Goal: Task Accomplishment & Management: Use online tool/utility

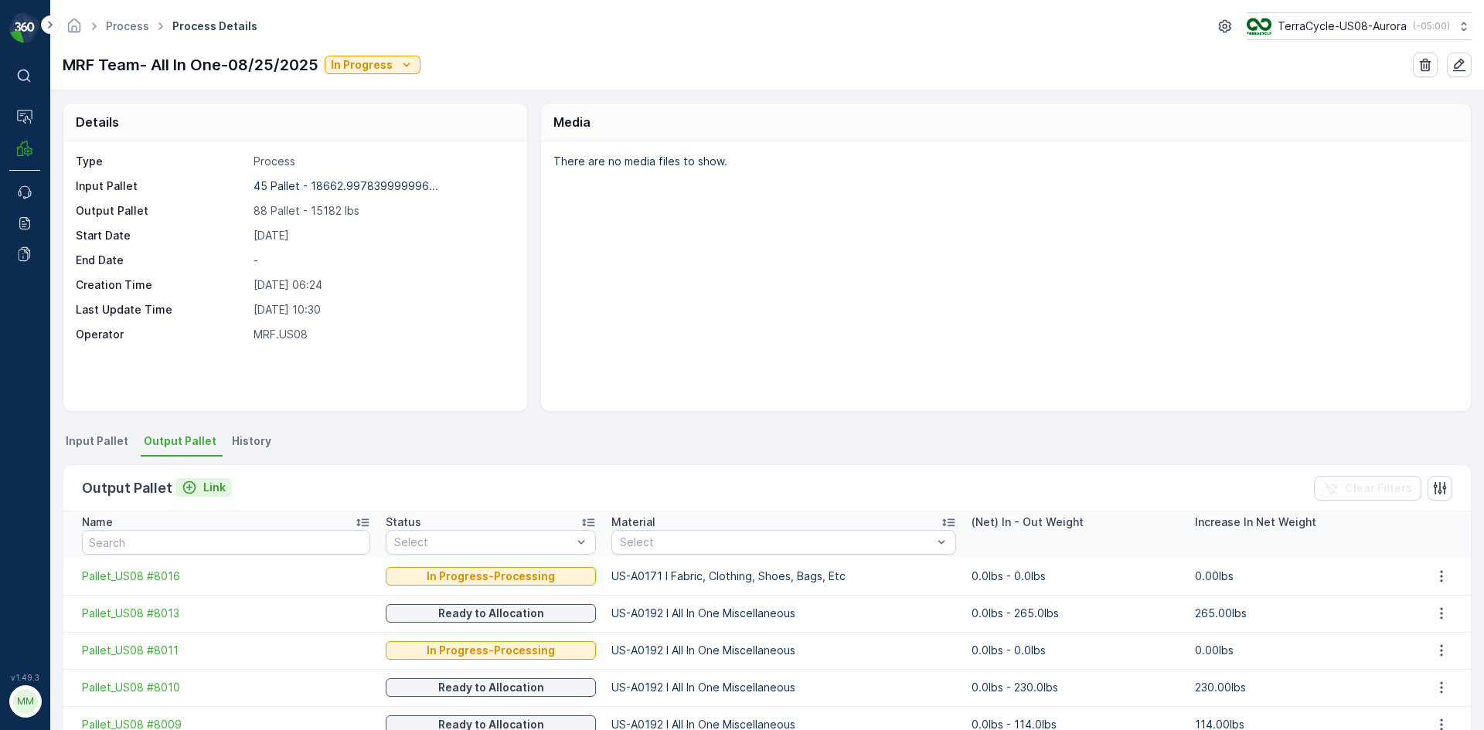
click at [203, 491] on p "Link" at bounding box center [214, 487] width 22 height 15
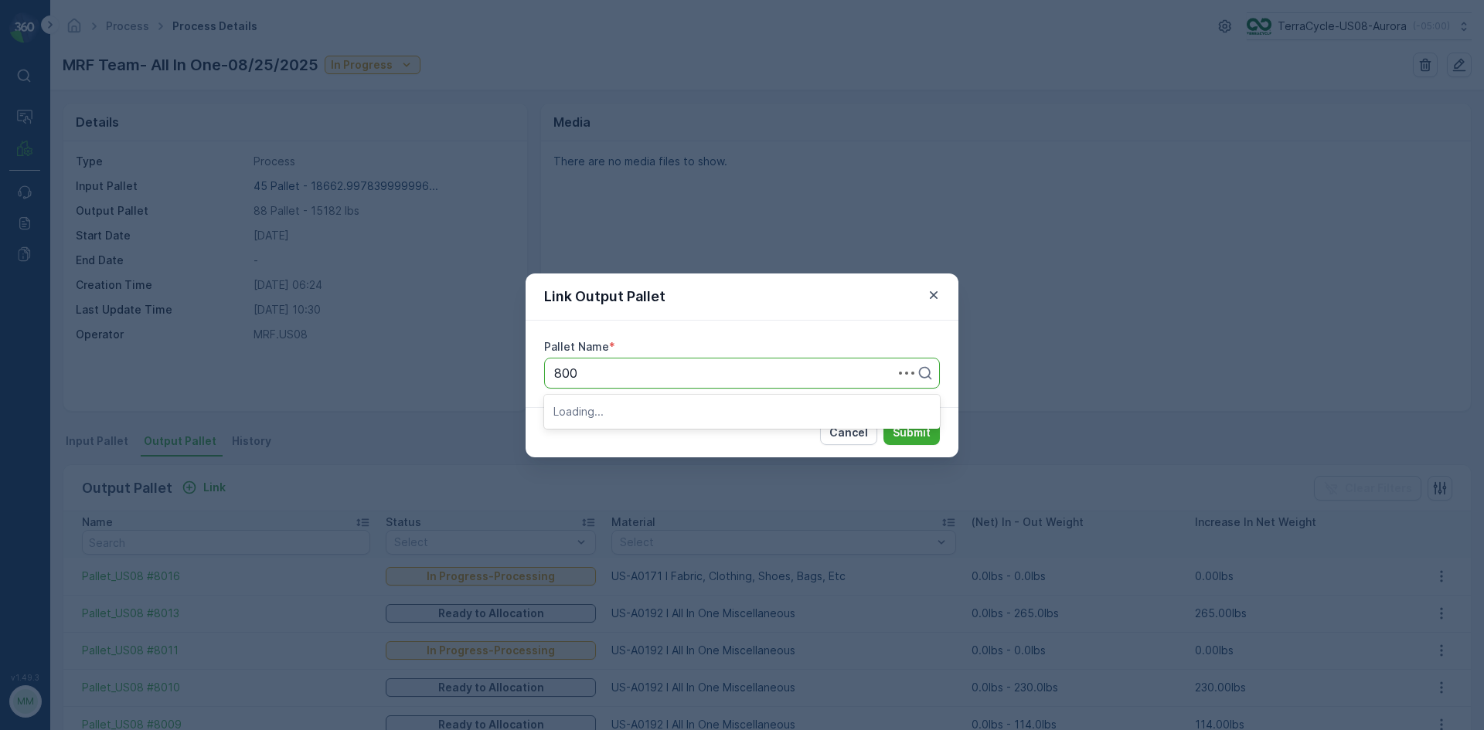
type input "8006"
click at [733, 407] on div "Pallet_US08 #8006" at bounding box center [741, 411] width 377 height 14
click at [917, 433] on p "Submit" at bounding box center [912, 432] width 38 height 15
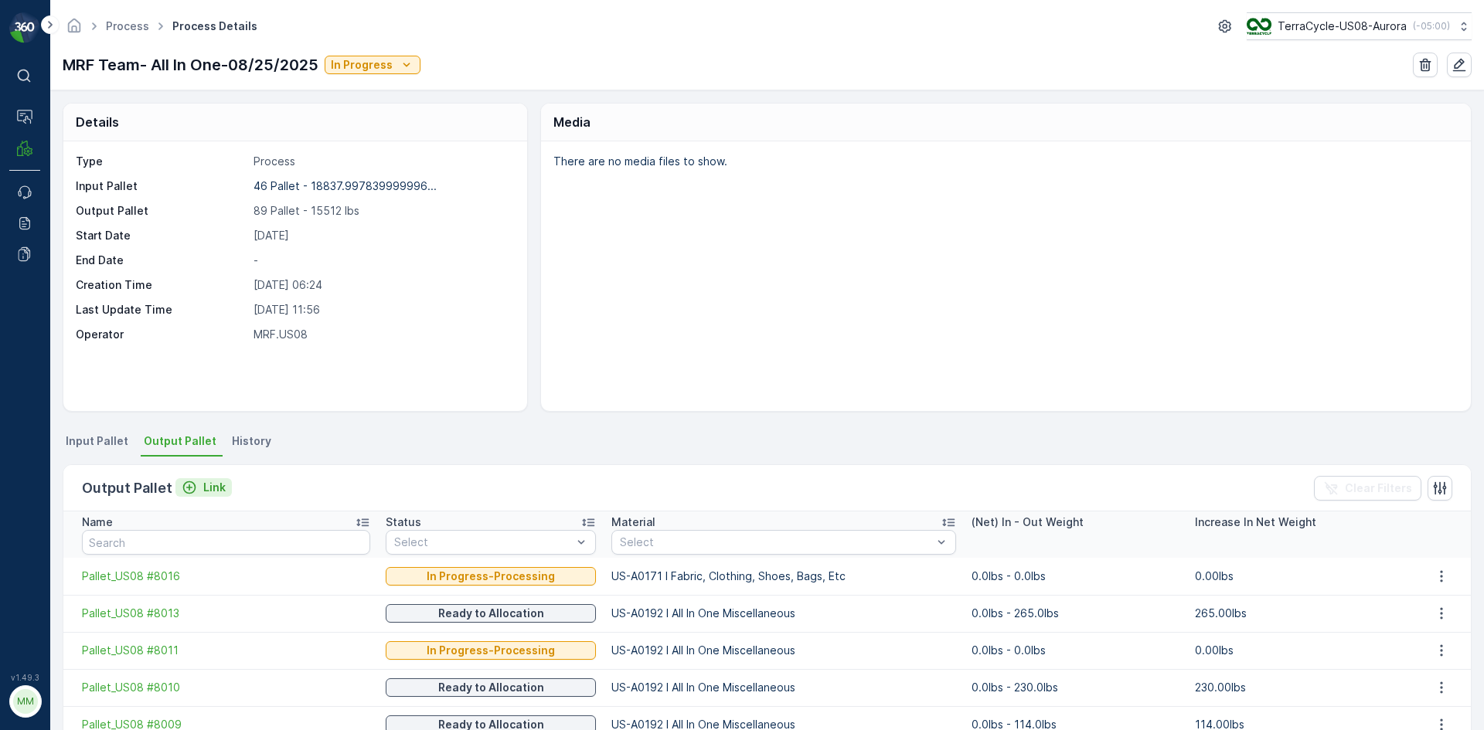
click at [208, 482] on p "Link" at bounding box center [214, 487] width 22 height 15
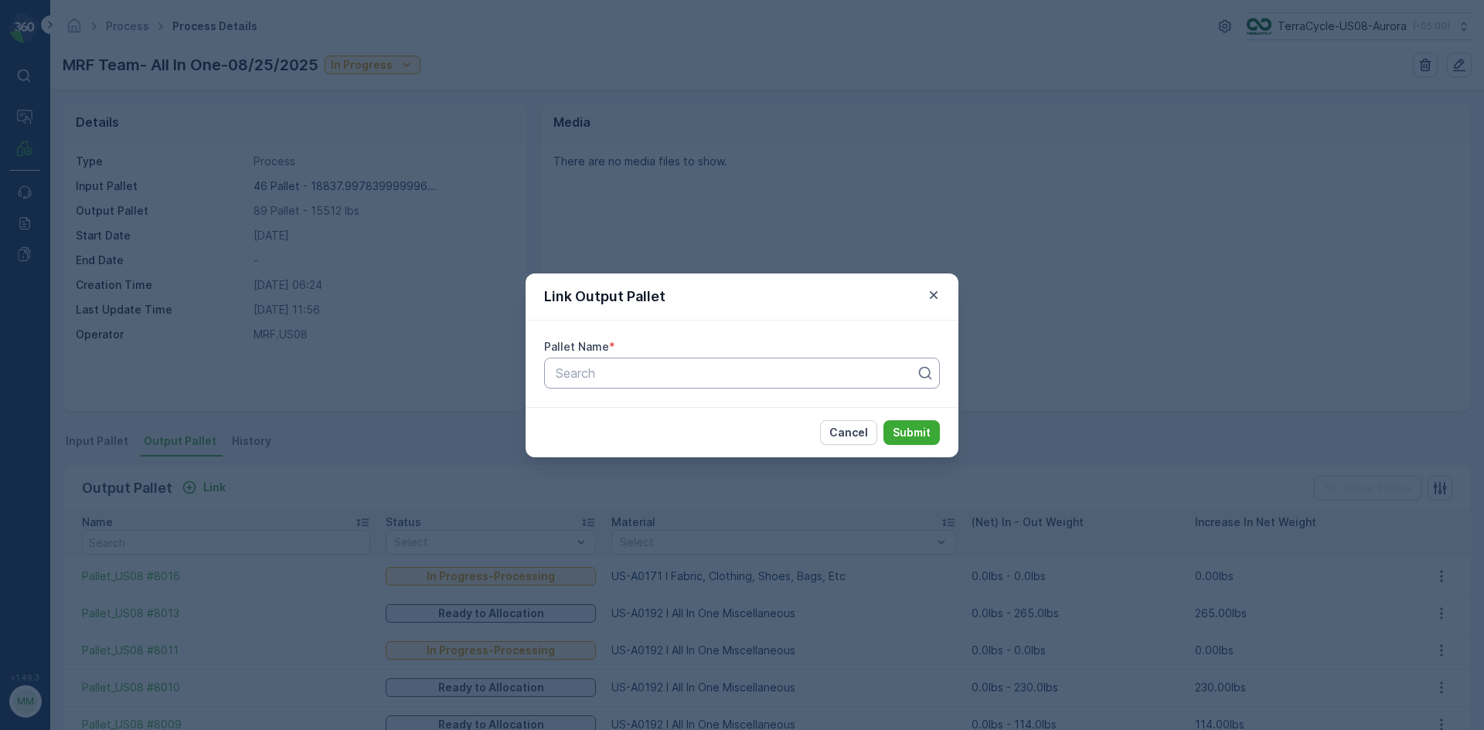
click at [681, 371] on div at bounding box center [735, 373] width 363 height 14
type input "7829"
click at [930, 297] on icon "button" at bounding box center [933, 294] width 15 height 15
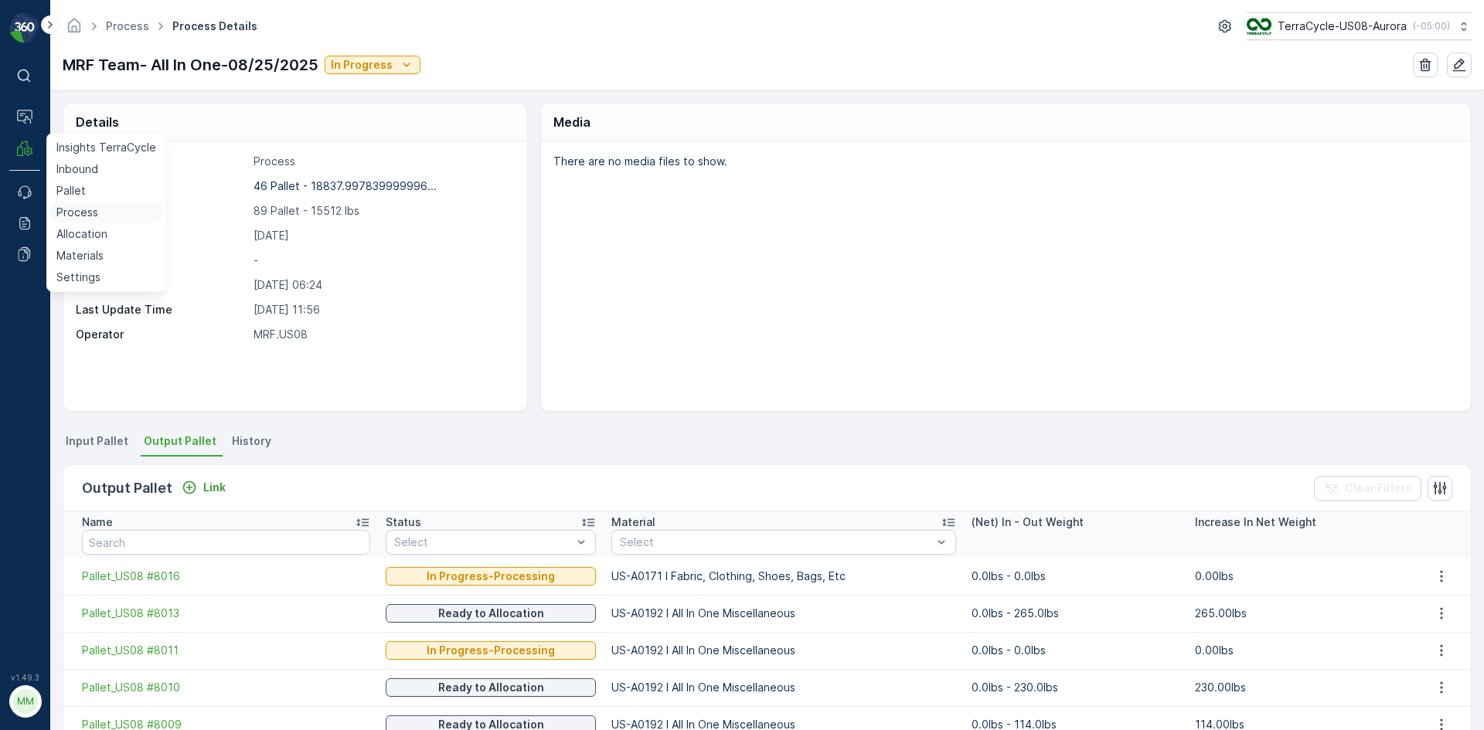
drag, startPoint x: 53, startPoint y: 215, endPoint x: 60, endPoint y: 214, distance: 7.8
click at [53, 215] on link "Process" at bounding box center [106, 213] width 112 height 22
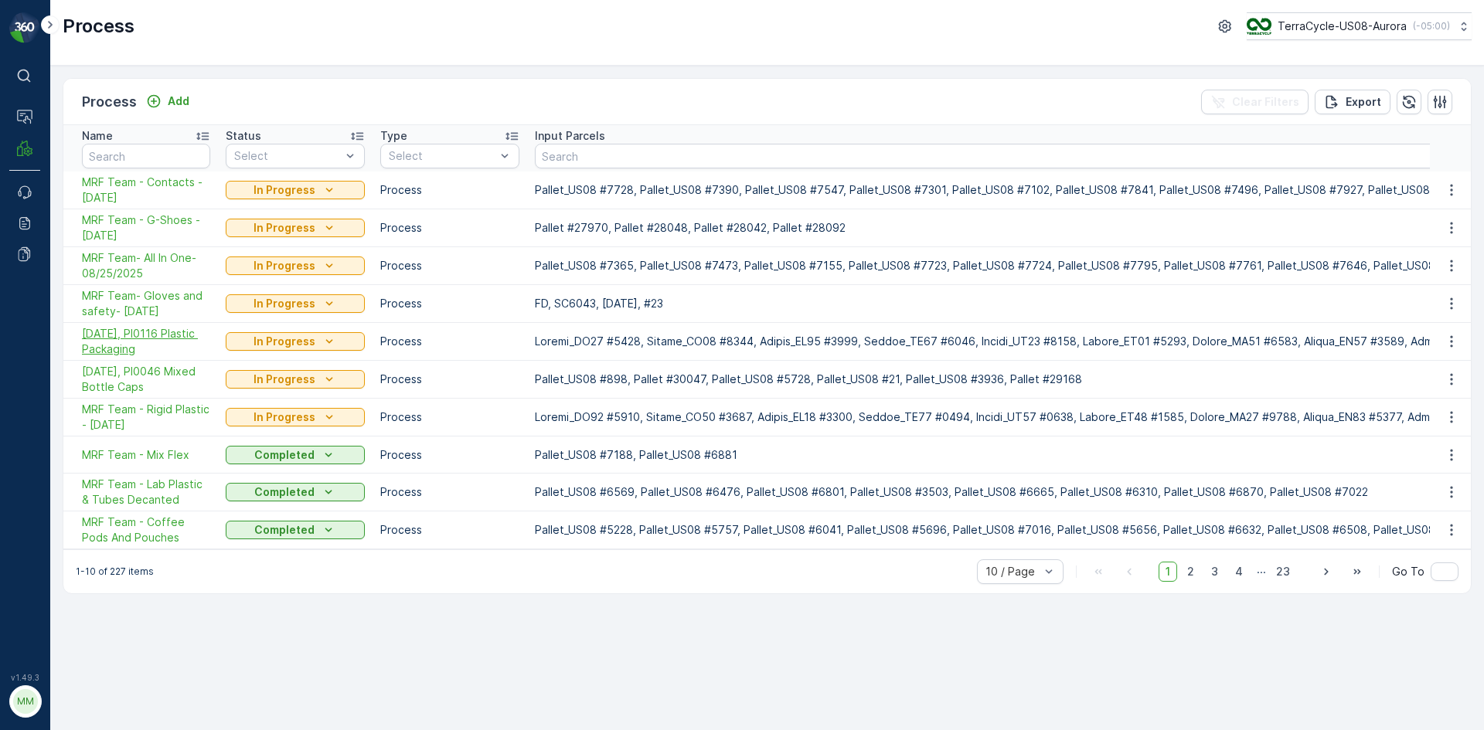
click at [186, 330] on span "08/20/25, PI0116 Plastic Packaging" at bounding box center [146, 341] width 128 height 31
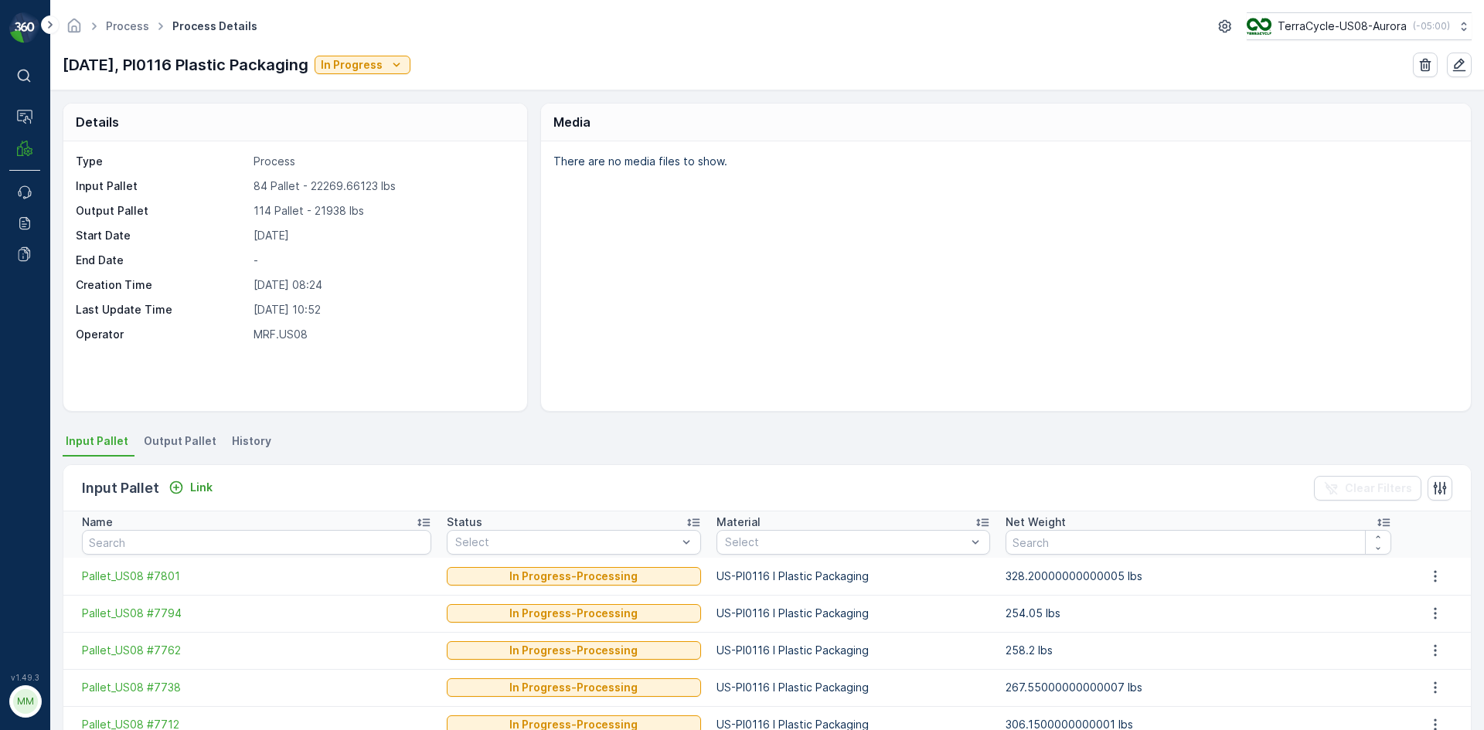
click at [189, 438] on span "Output Pallet" at bounding box center [180, 441] width 73 height 15
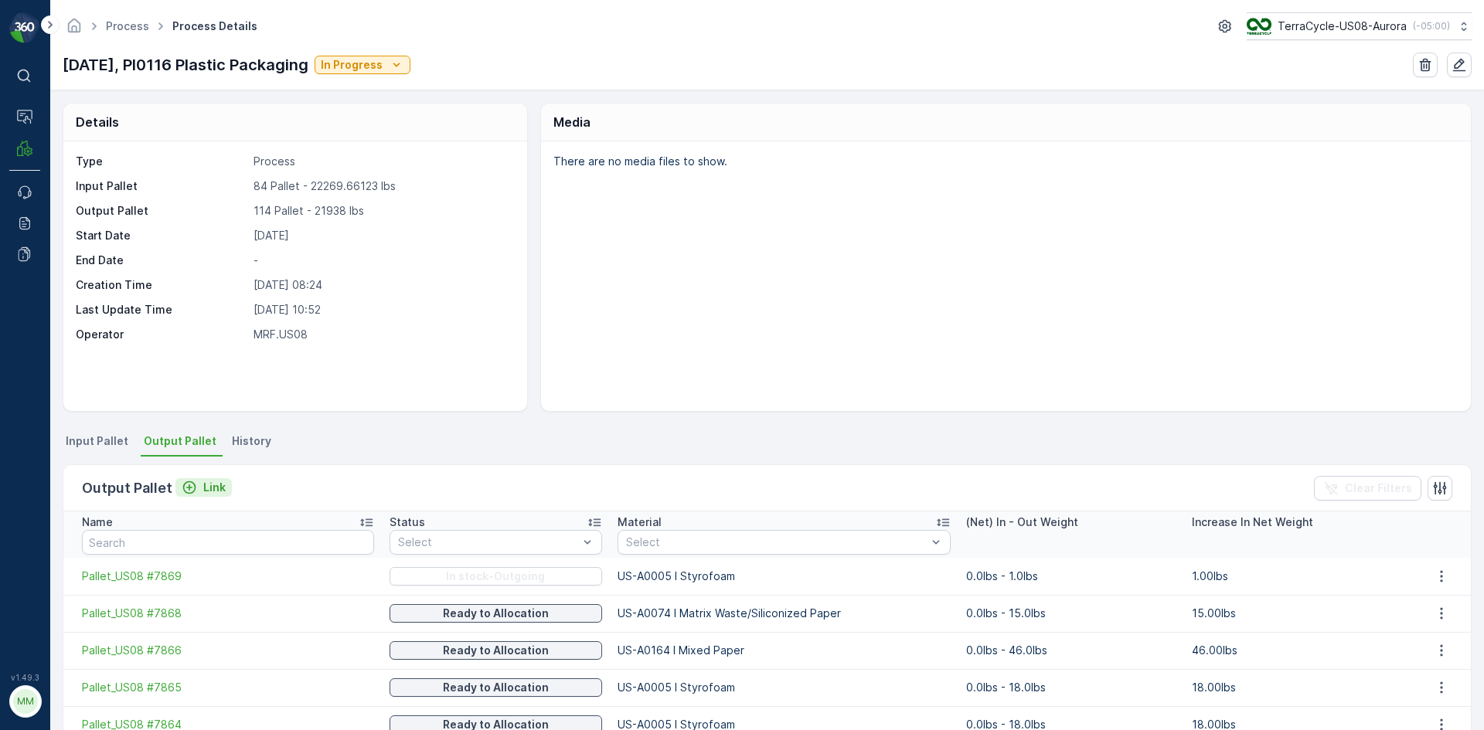
click at [212, 488] on p "Link" at bounding box center [214, 487] width 22 height 15
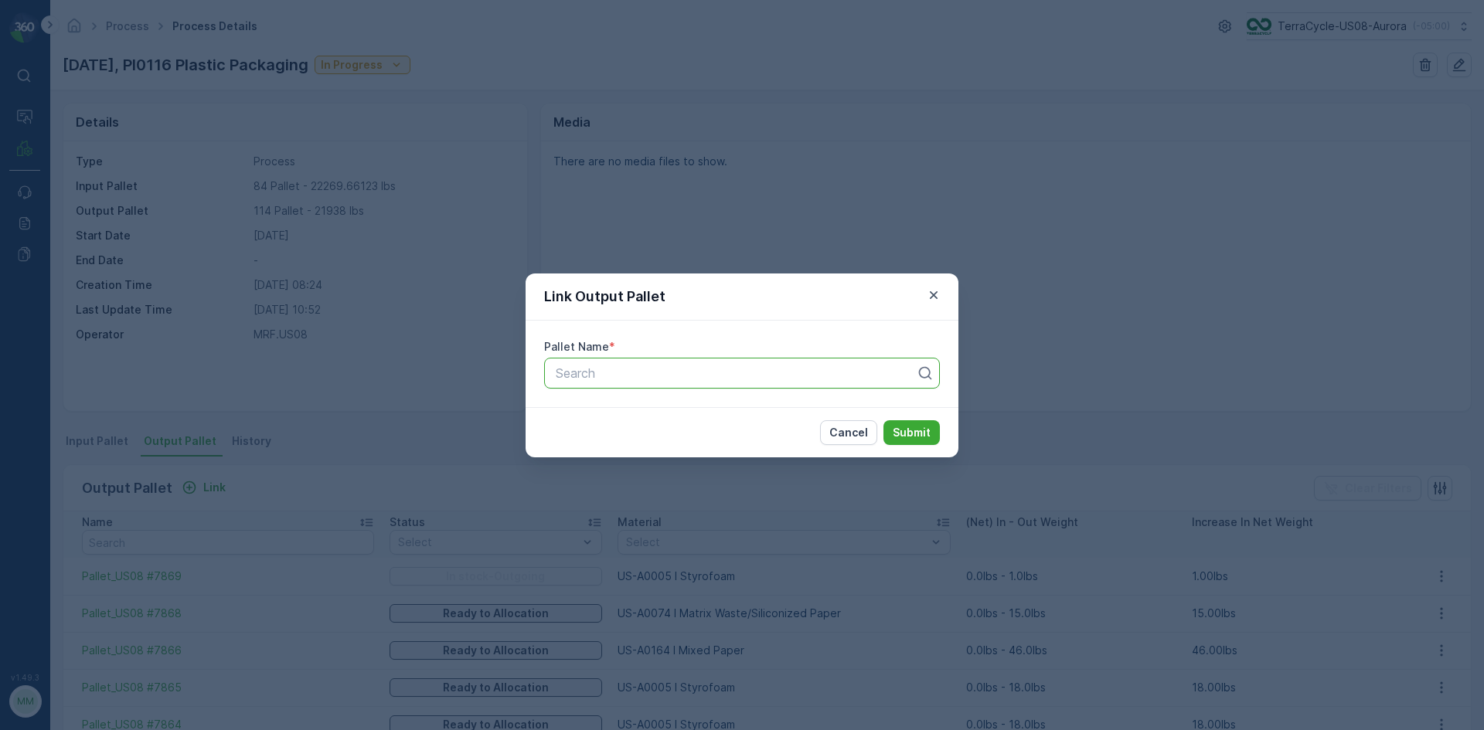
click at [630, 383] on div "Search" at bounding box center [742, 373] width 396 height 31
type input "7829"
click at [642, 443] on span "Pallet_US08 #7829" at bounding box center [608, 437] width 111 height 14
click at [904, 434] on p "Submit" at bounding box center [912, 432] width 38 height 15
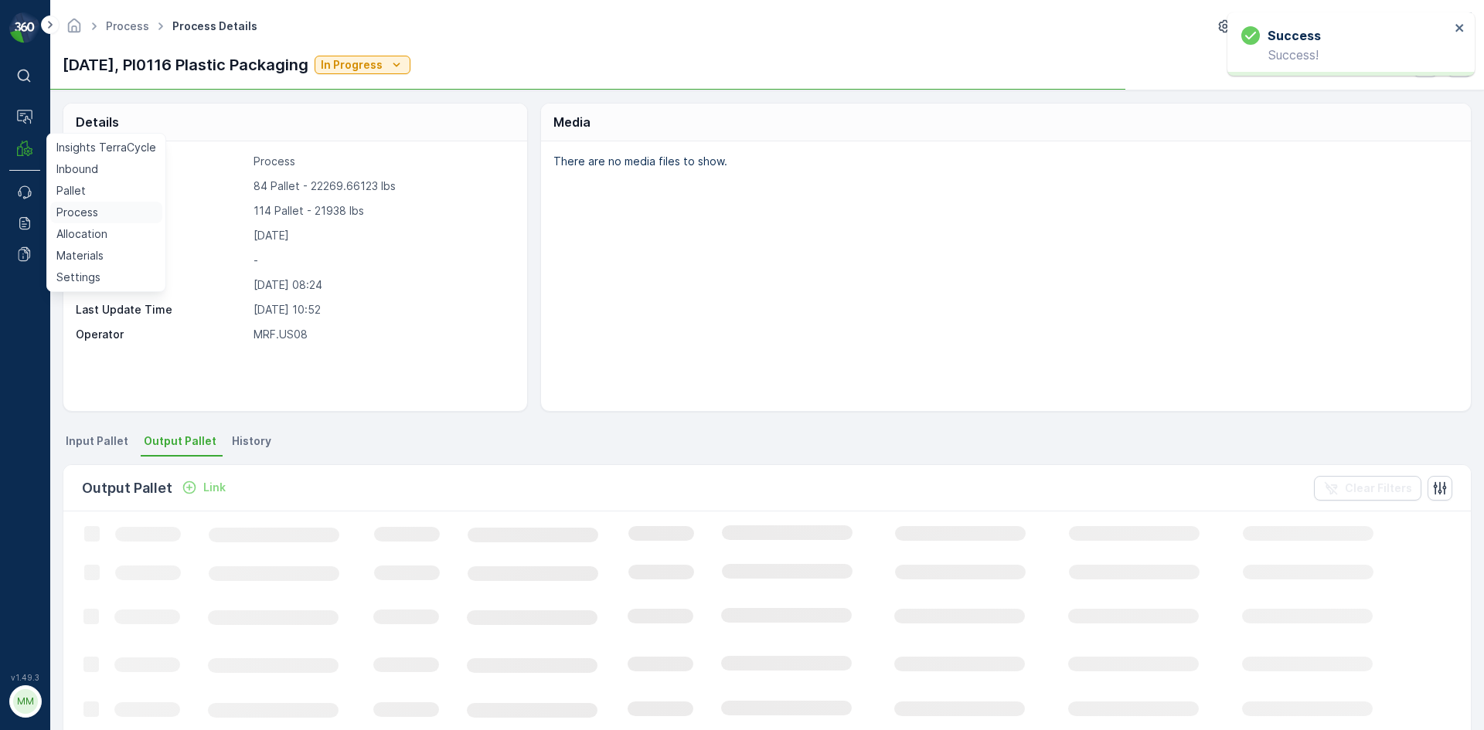
click at [74, 205] on p "Process" at bounding box center [77, 212] width 42 height 15
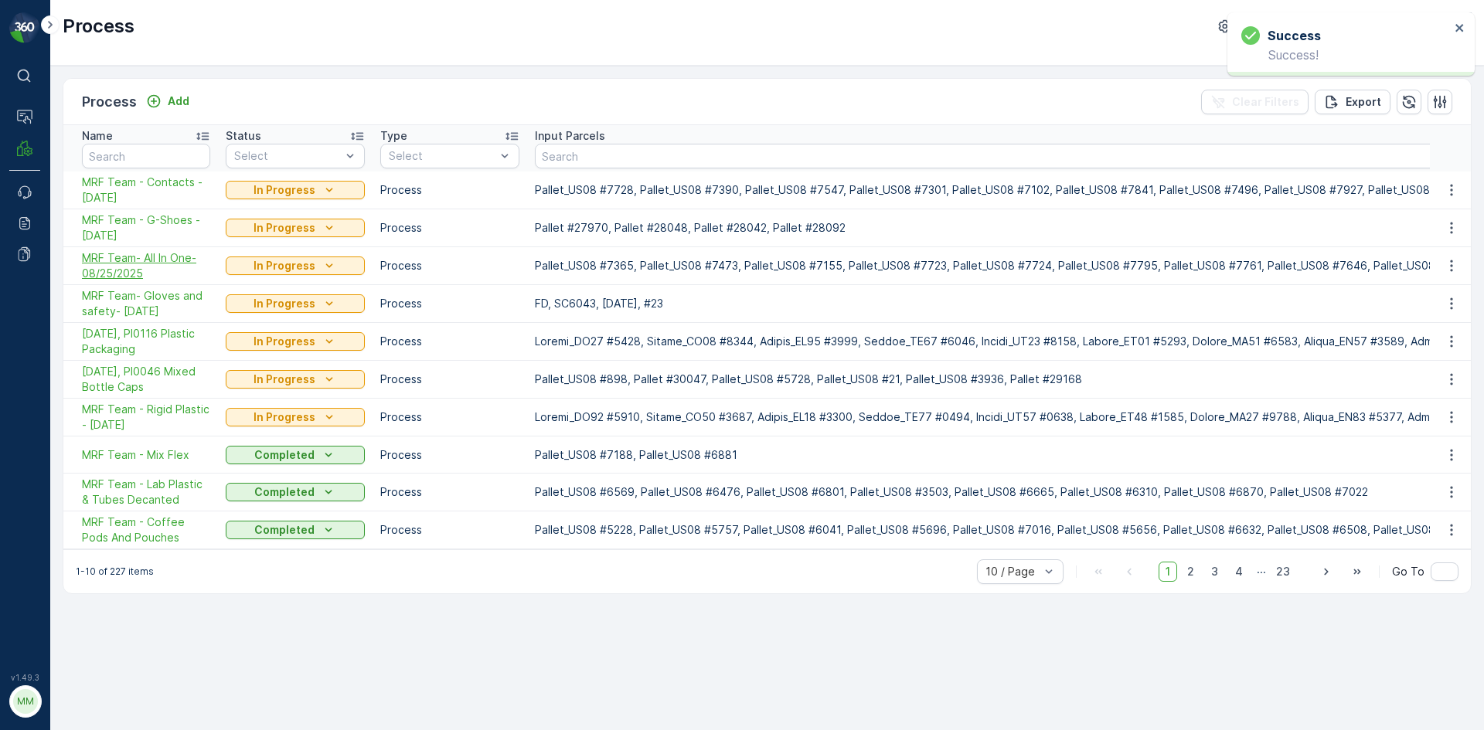
click at [176, 251] on span "MRF Team- All In One-08/25/2025" at bounding box center [146, 265] width 128 height 31
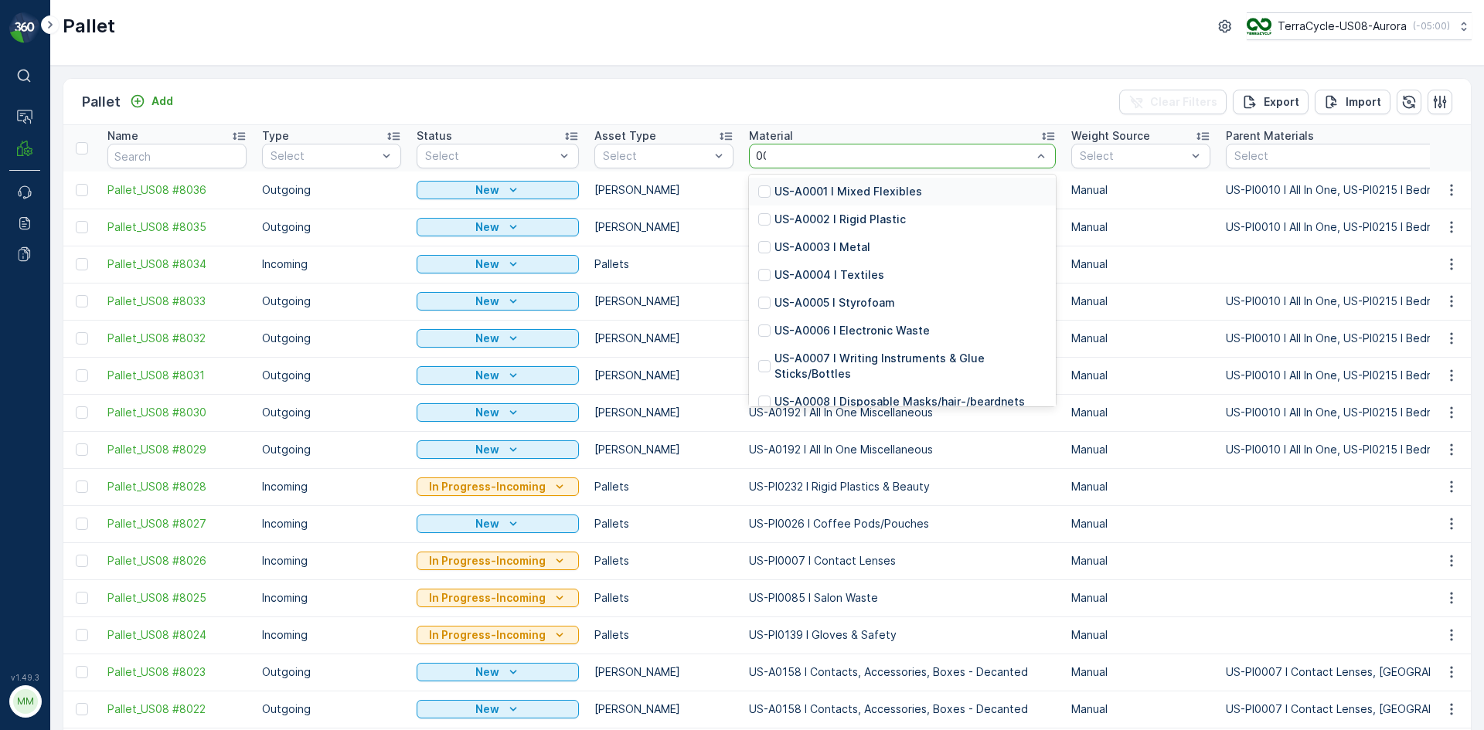
type input "0010"
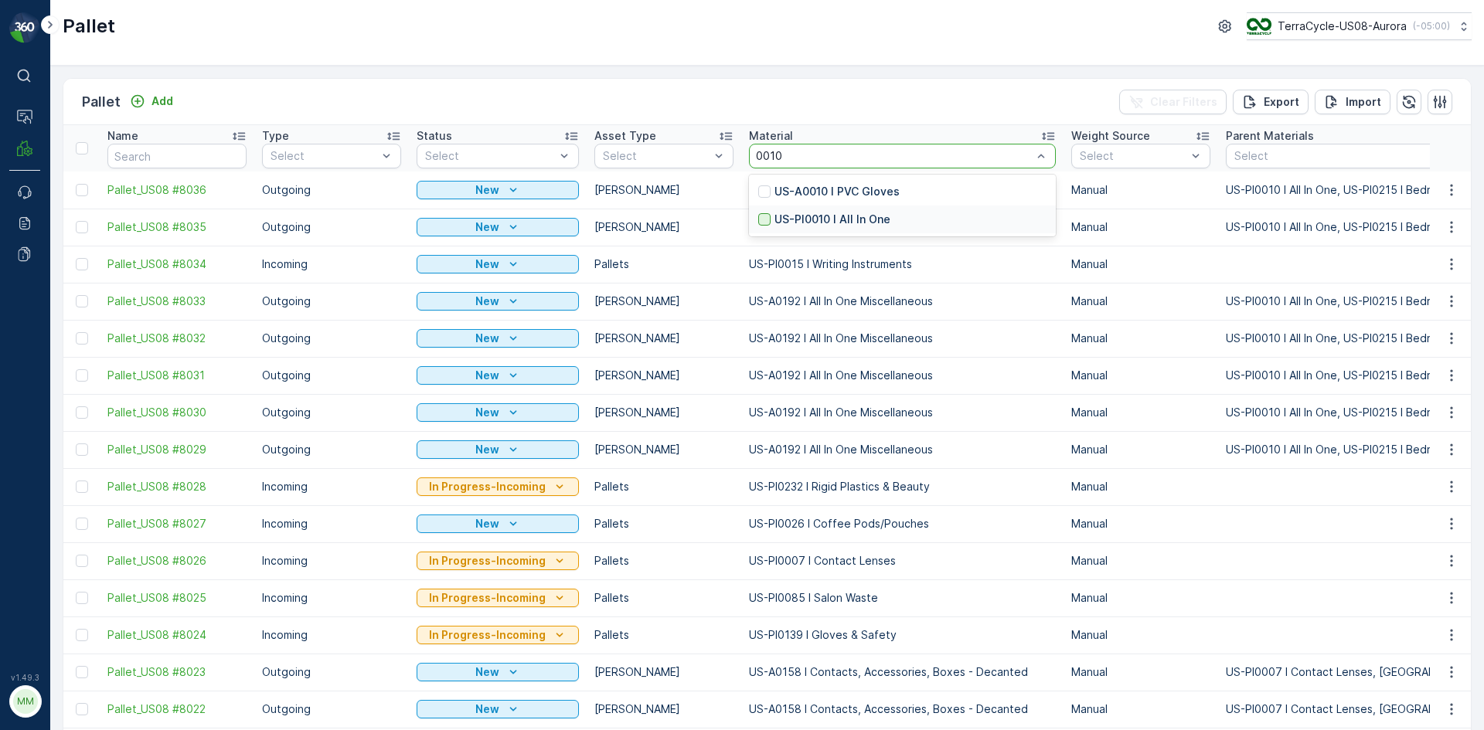
click at [758, 219] on div at bounding box center [764, 219] width 12 height 12
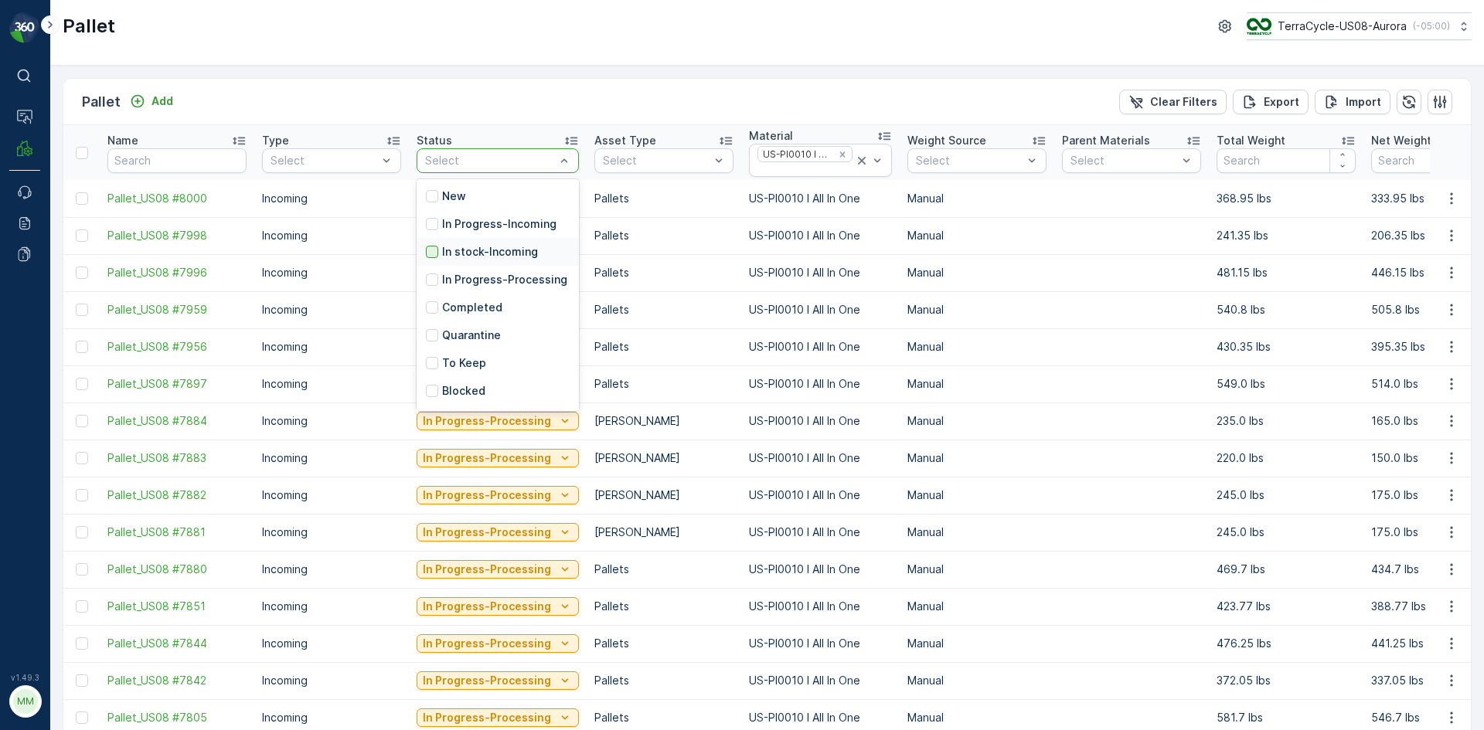
click at [431, 246] on div at bounding box center [432, 252] width 12 height 12
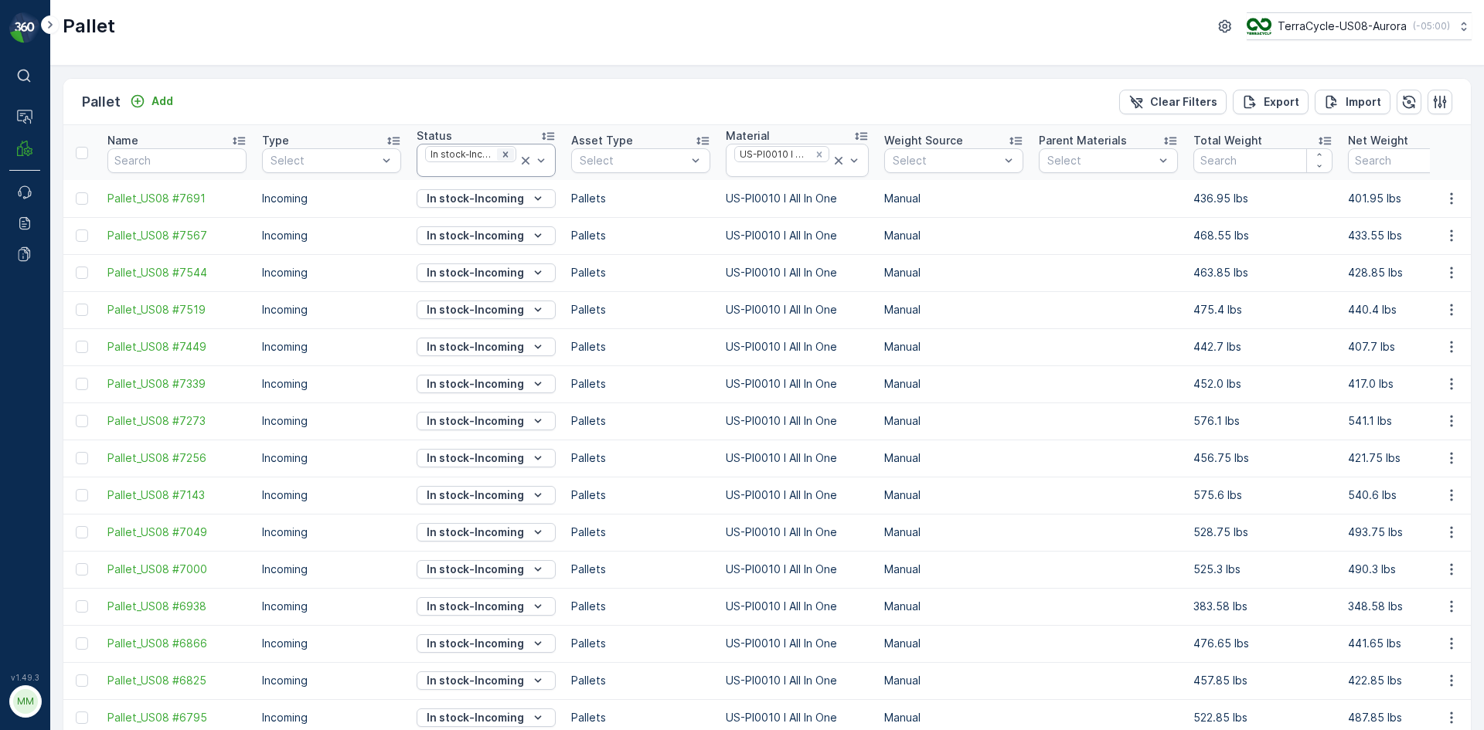
click at [503, 153] on icon "Remove In stock-Incoming" at bounding box center [505, 154] width 11 height 11
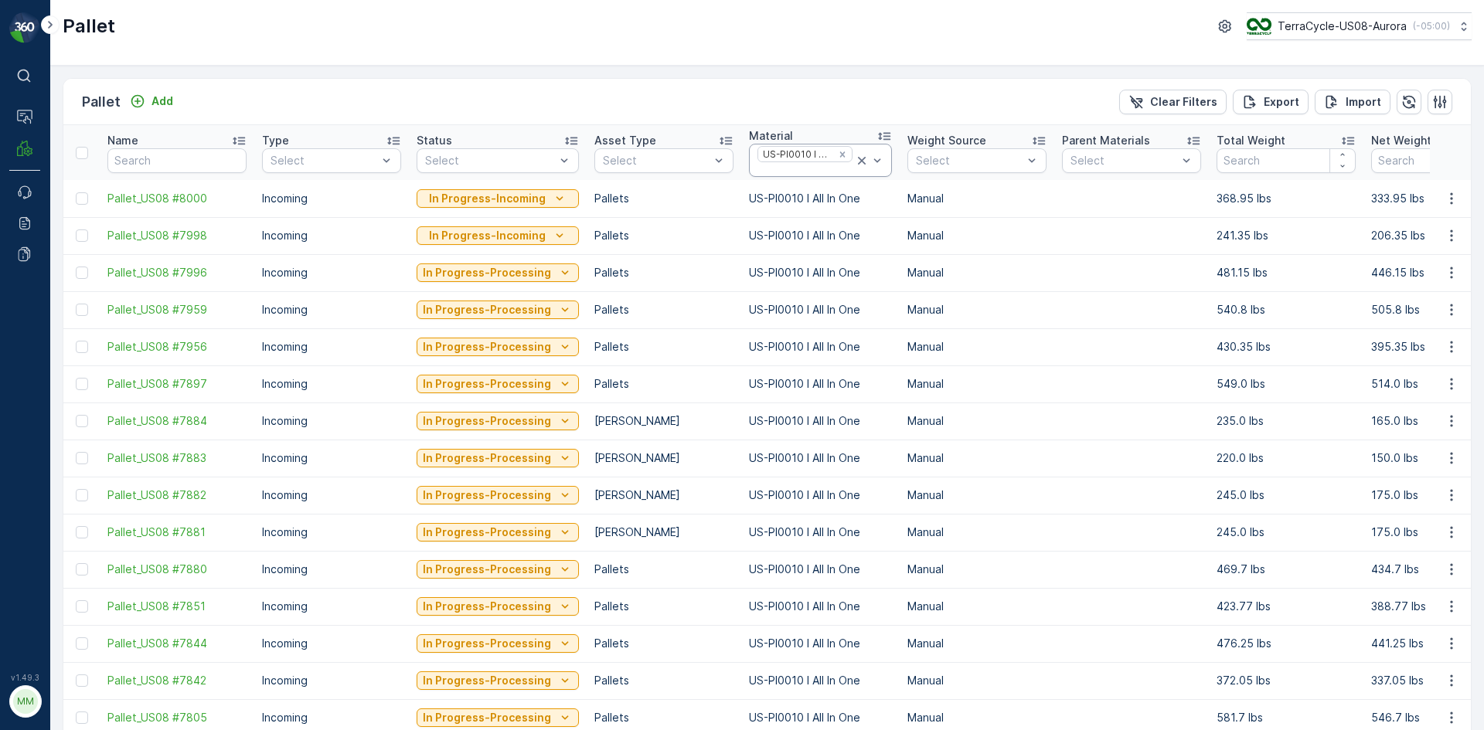
click at [858, 159] on icon at bounding box center [862, 161] width 8 height 8
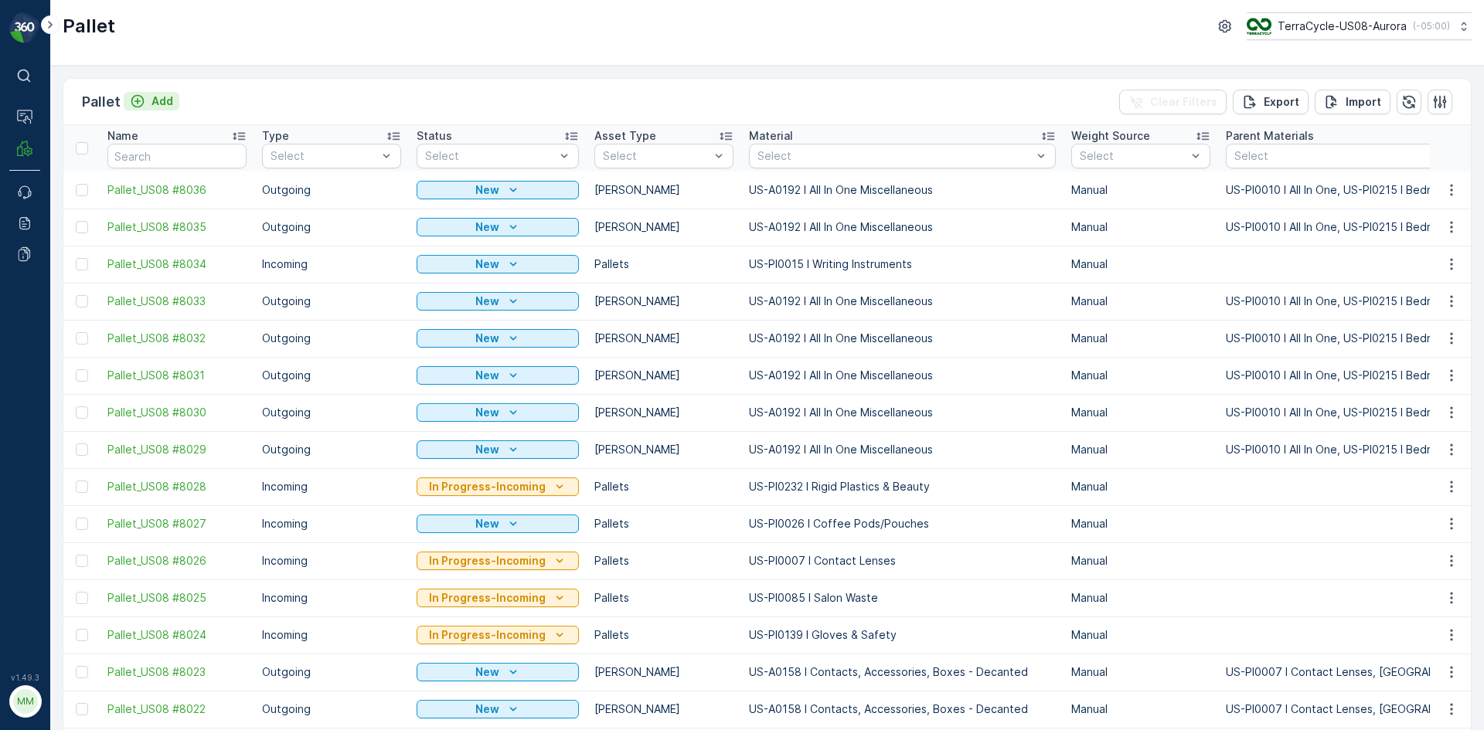
click at [178, 105] on button "Add" at bounding box center [152, 101] width 56 height 19
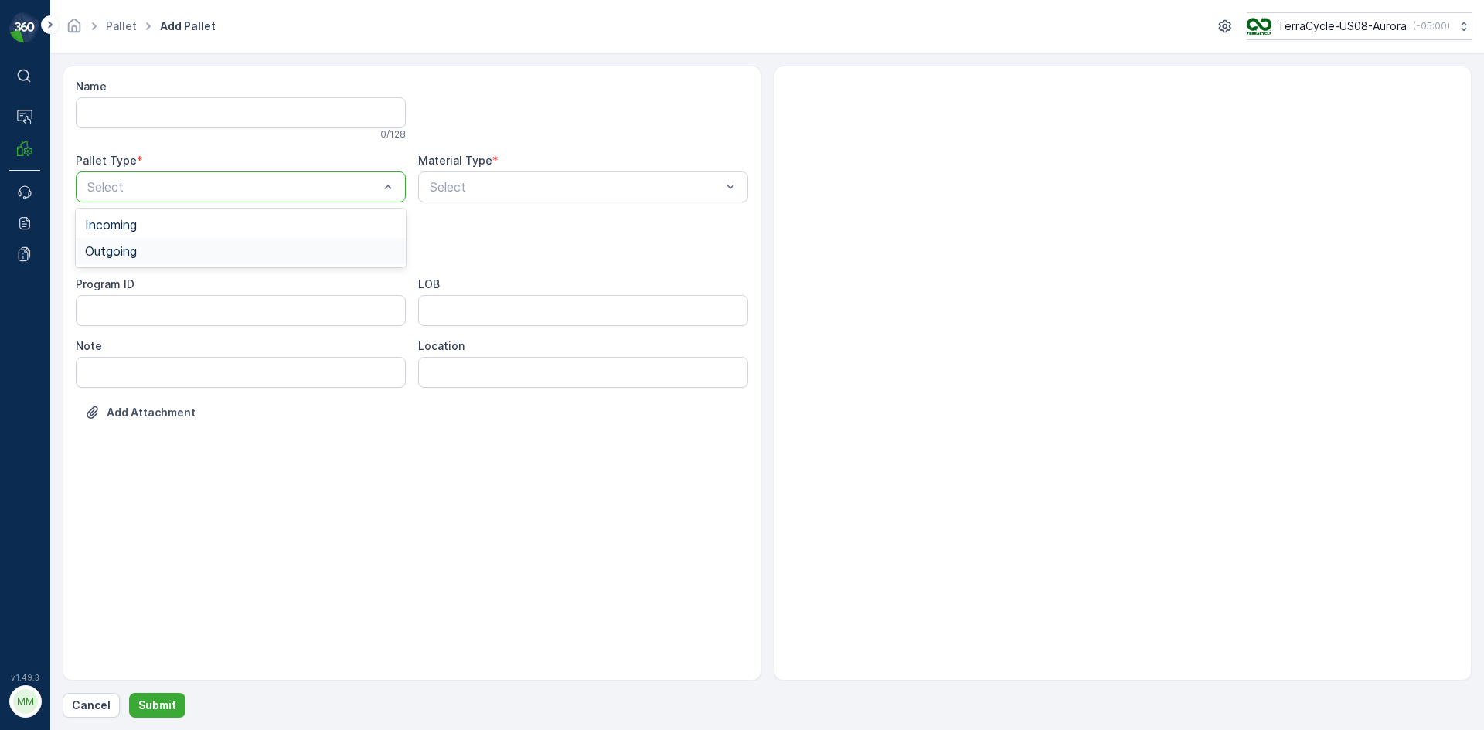
click at [166, 242] on div "Outgoing" at bounding box center [241, 251] width 330 height 26
click at [172, 233] on div "Asset Type * Select" at bounding box center [241, 239] width 330 height 49
click at [172, 236] on div "Select" at bounding box center [241, 248] width 330 height 31
click at [162, 284] on div "Gaylord" at bounding box center [240, 287] width 311 height 14
type input "00"
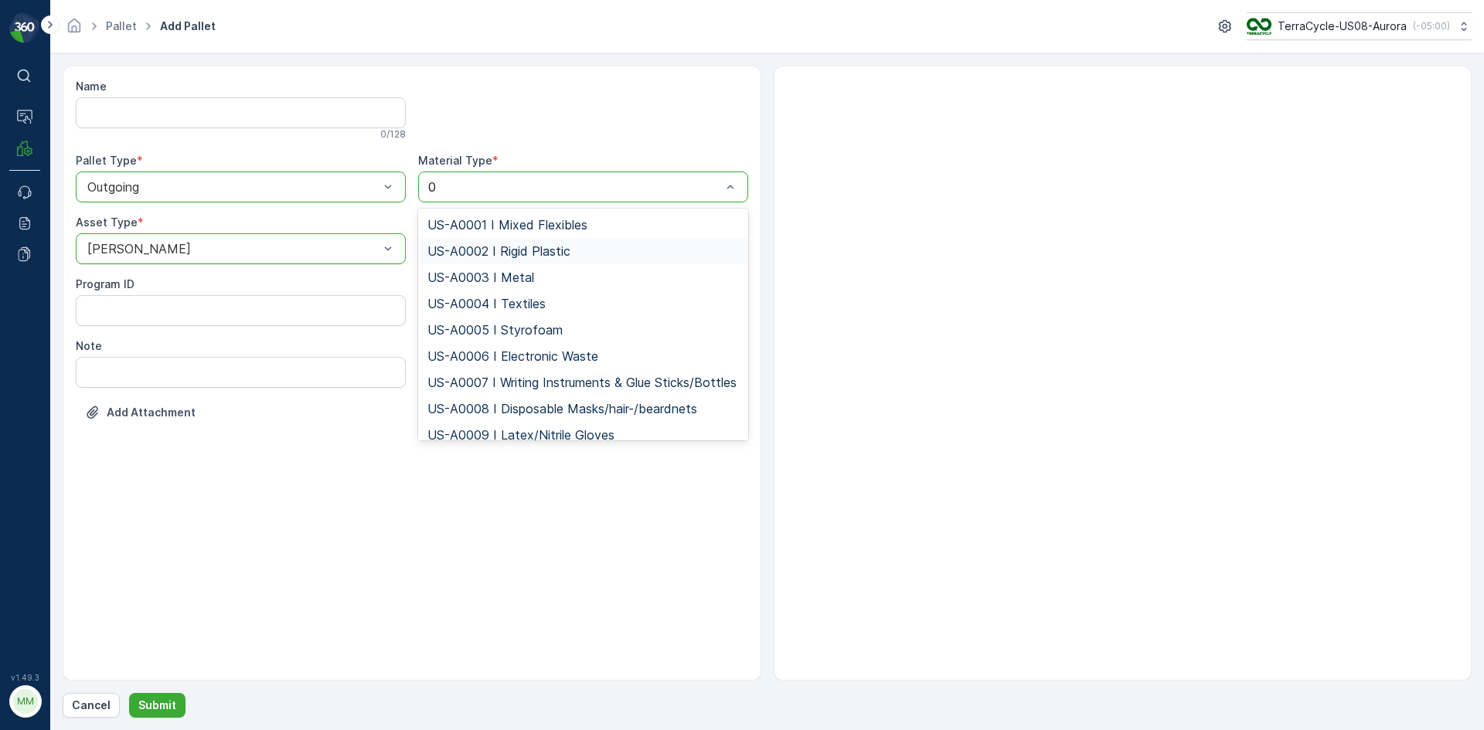
click at [491, 249] on span "US-A0002 I Rigid Plastic" at bounding box center [498, 251] width 143 height 14
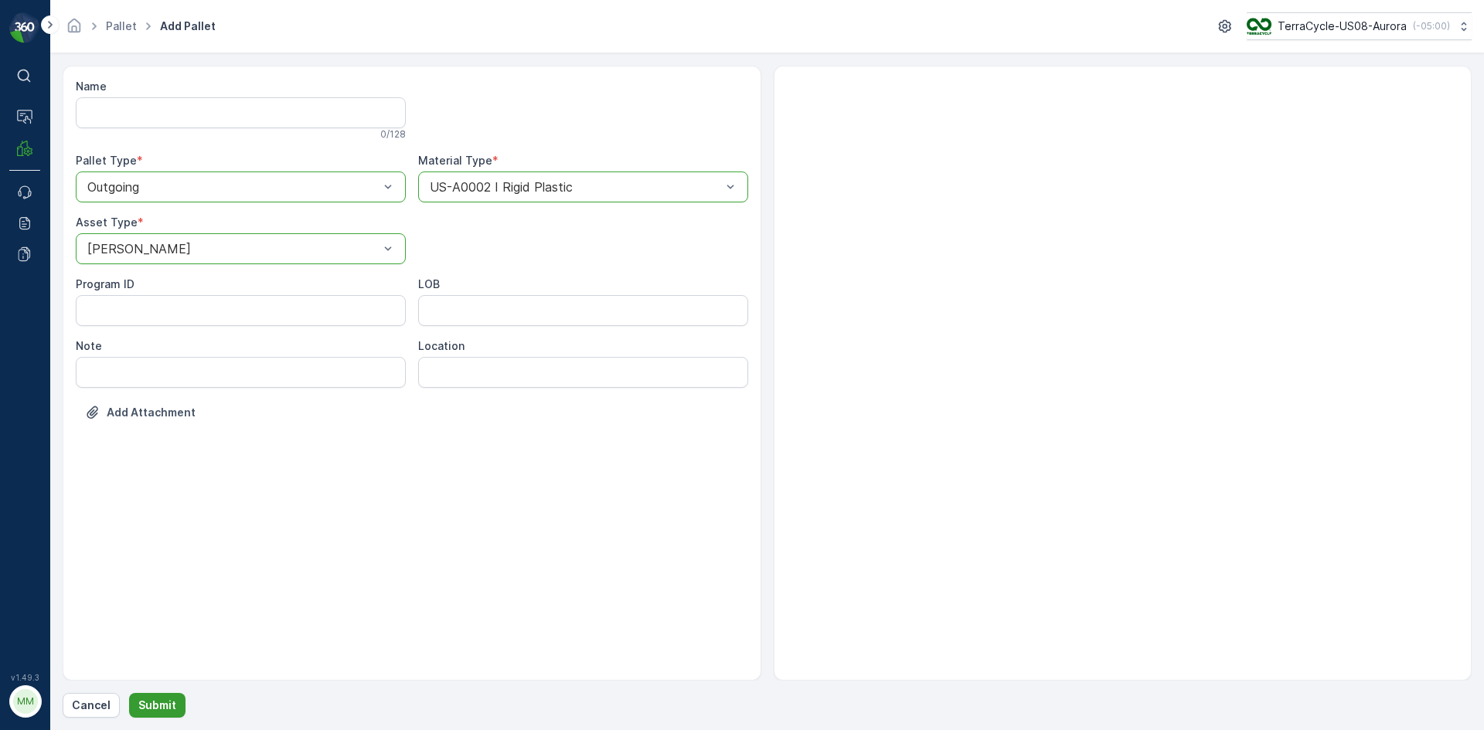
click at [163, 705] on p "Submit" at bounding box center [157, 705] width 38 height 15
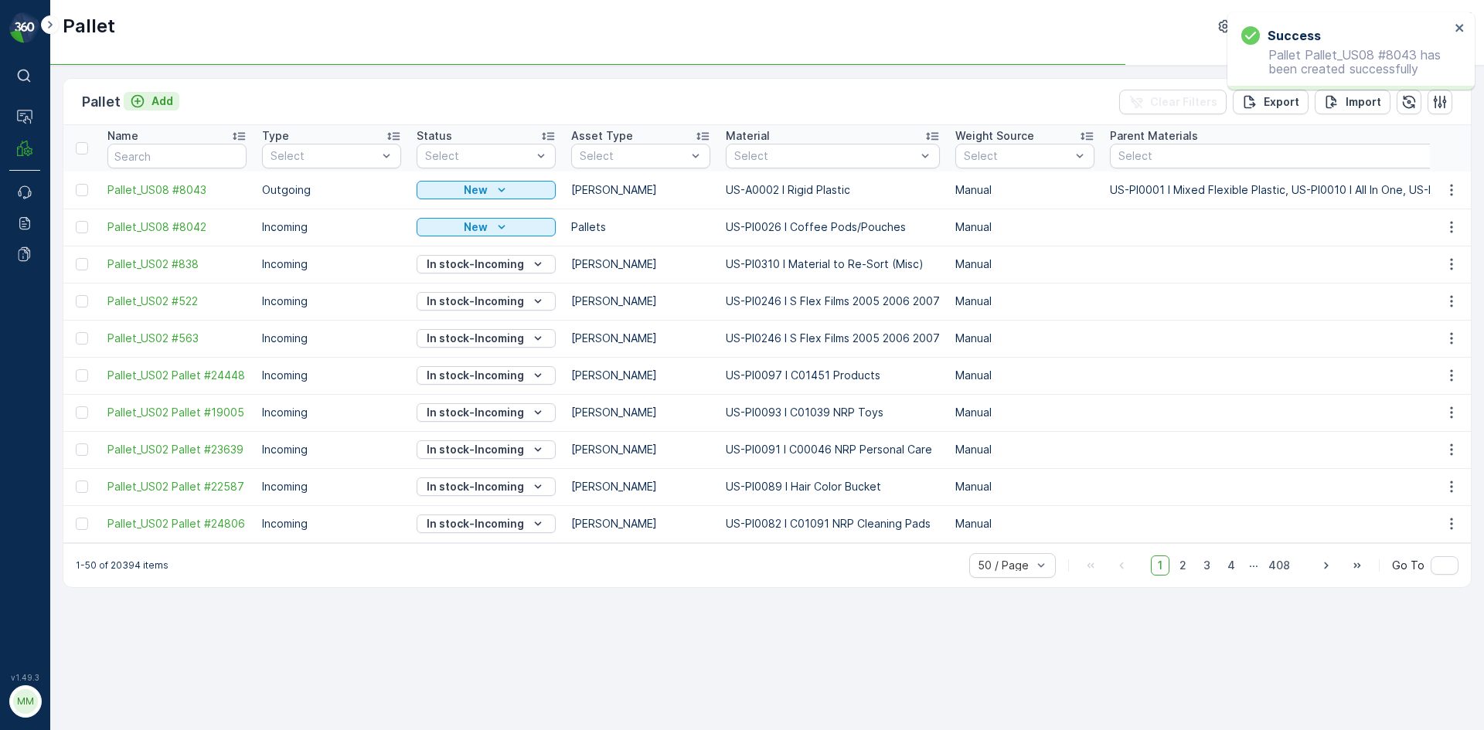
click at [161, 105] on p "Add" at bounding box center [162, 101] width 22 height 15
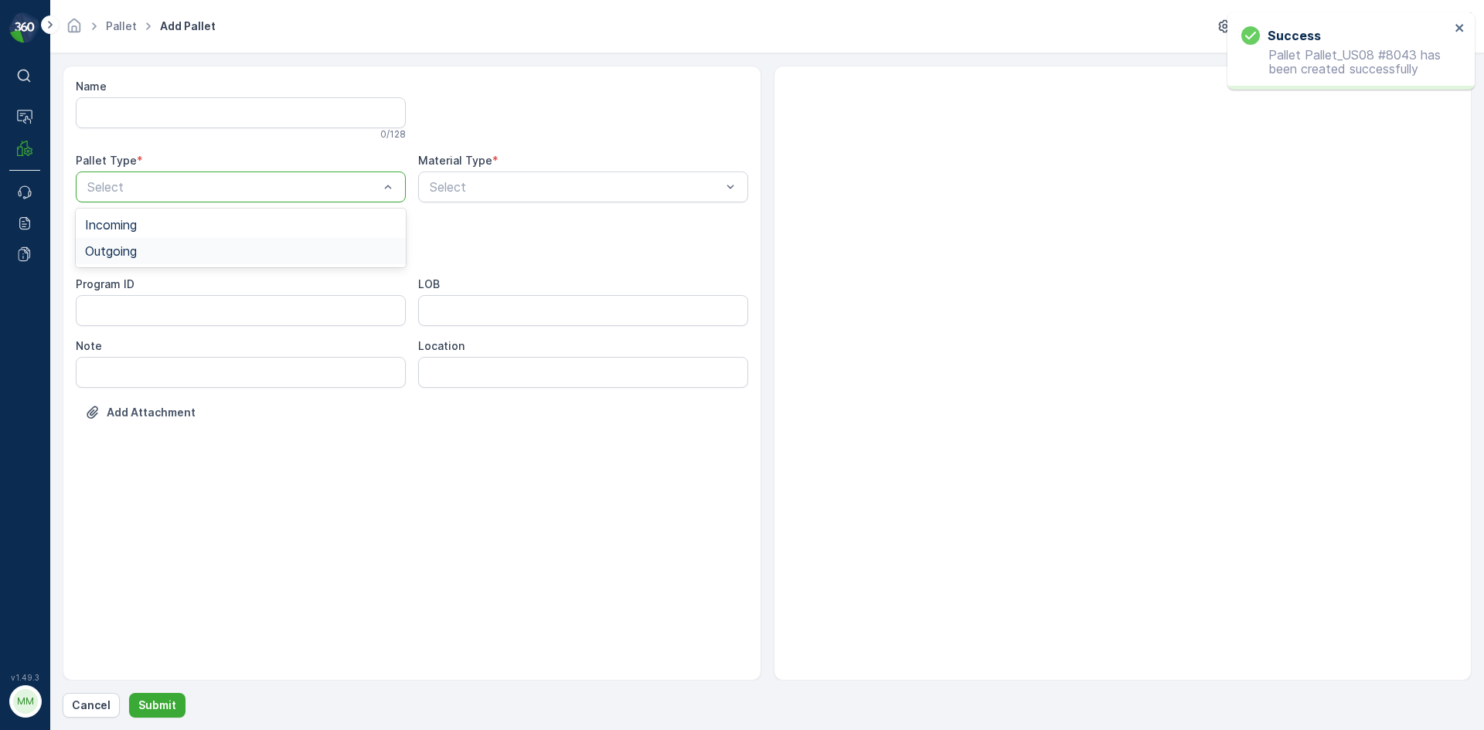
click at [154, 243] on div "Outgoing" at bounding box center [241, 251] width 330 height 26
click at [148, 286] on div "Gaylord" at bounding box center [240, 287] width 311 height 14
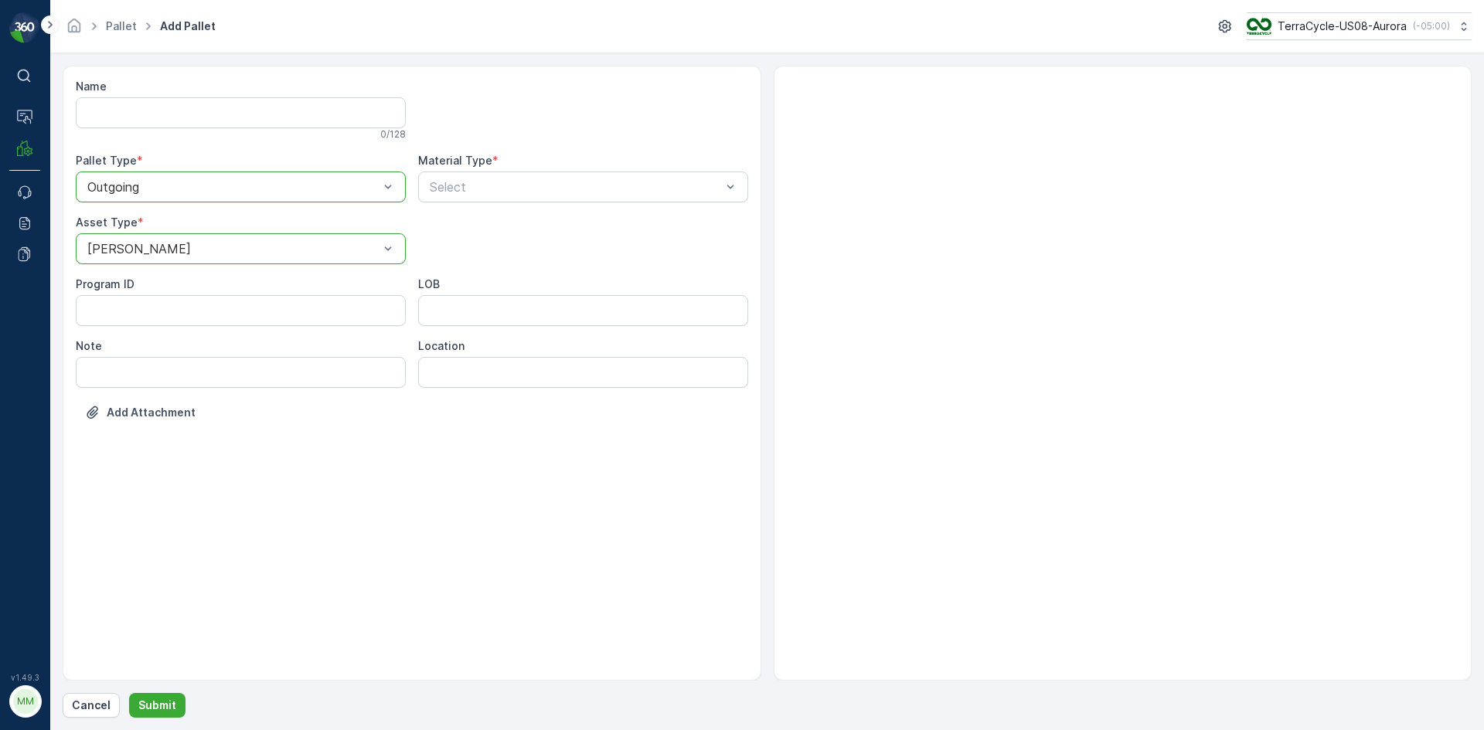
click at [529, 171] on div "Material Type * Select" at bounding box center [583, 177] width 330 height 49
click at [524, 177] on div "Select" at bounding box center [583, 187] width 330 height 31
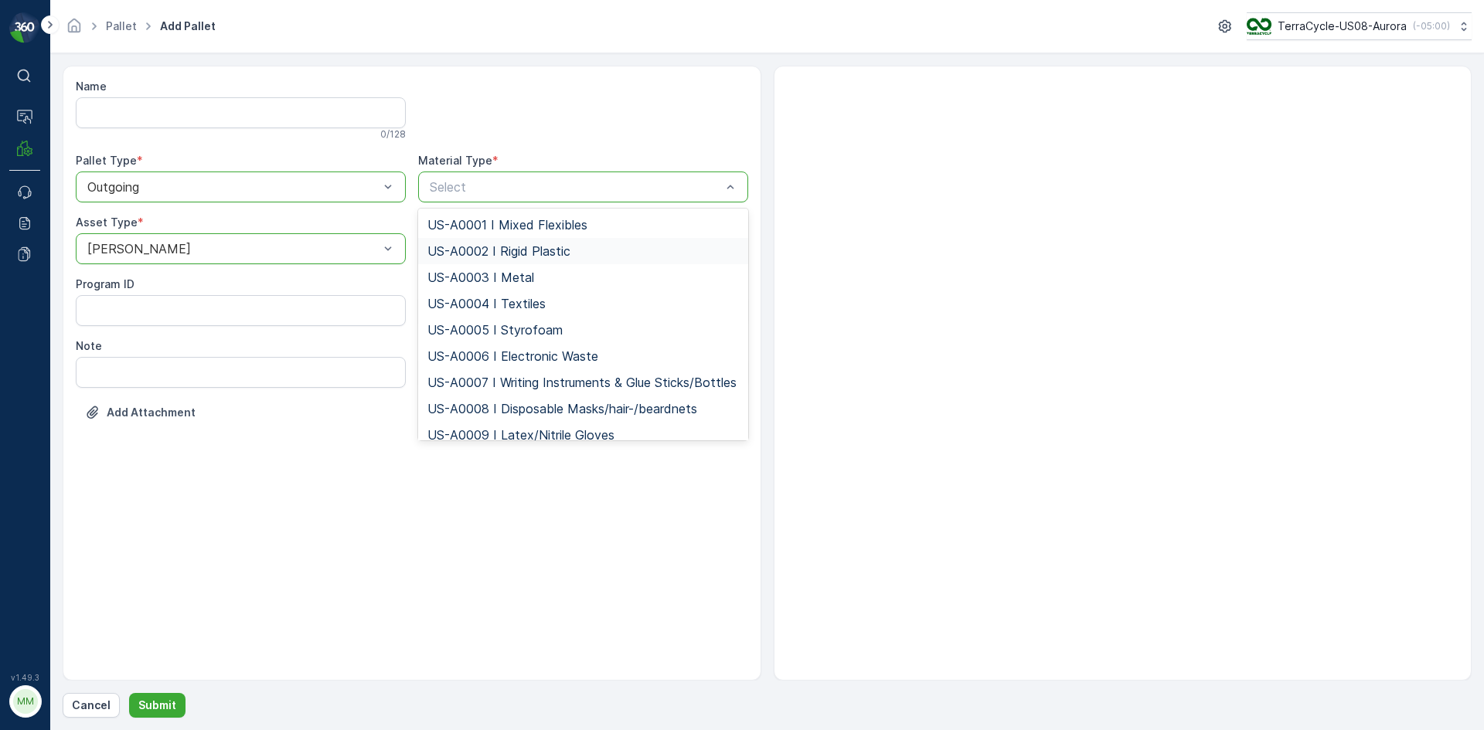
click at [489, 248] on span "US-A0002 I Rigid Plastic" at bounding box center [498, 251] width 143 height 14
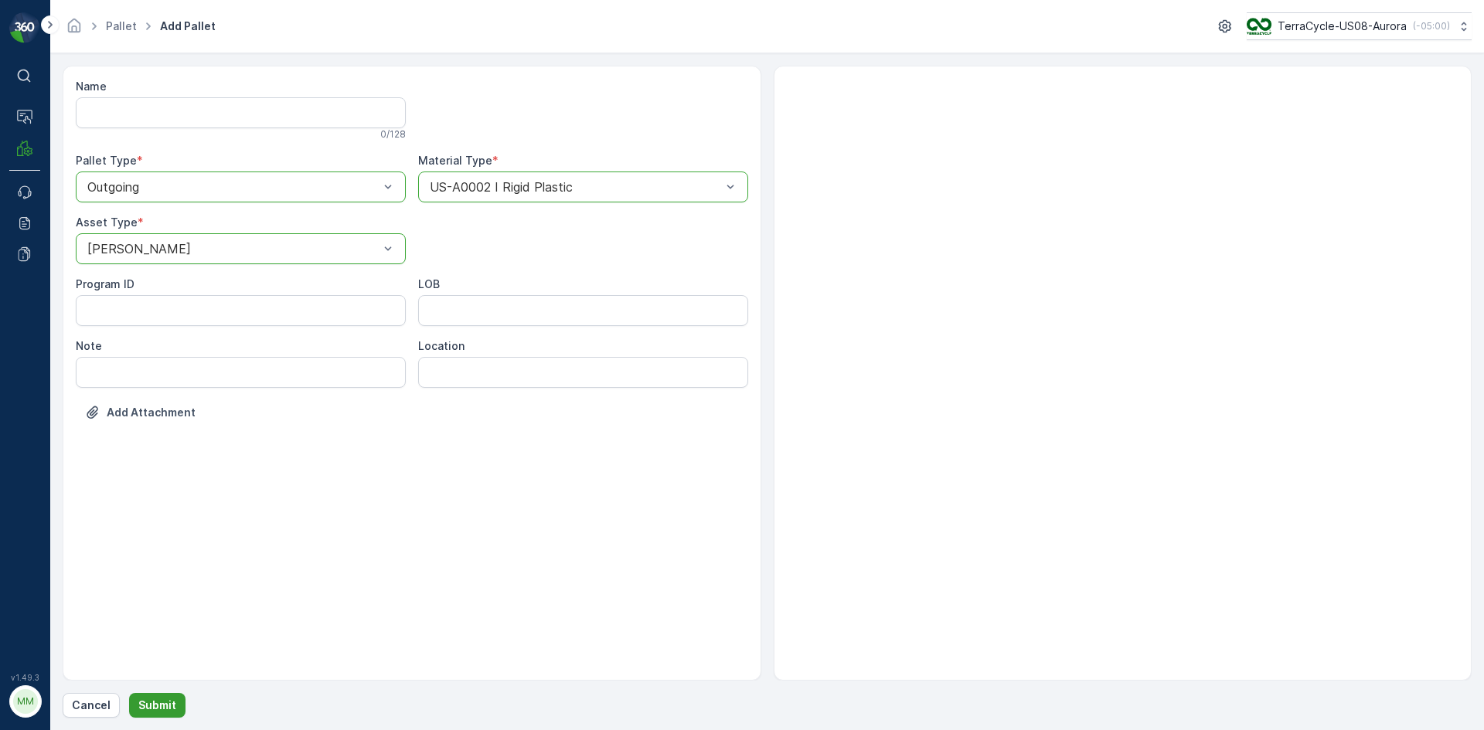
click at [169, 704] on p "Submit" at bounding box center [157, 705] width 38 height 15
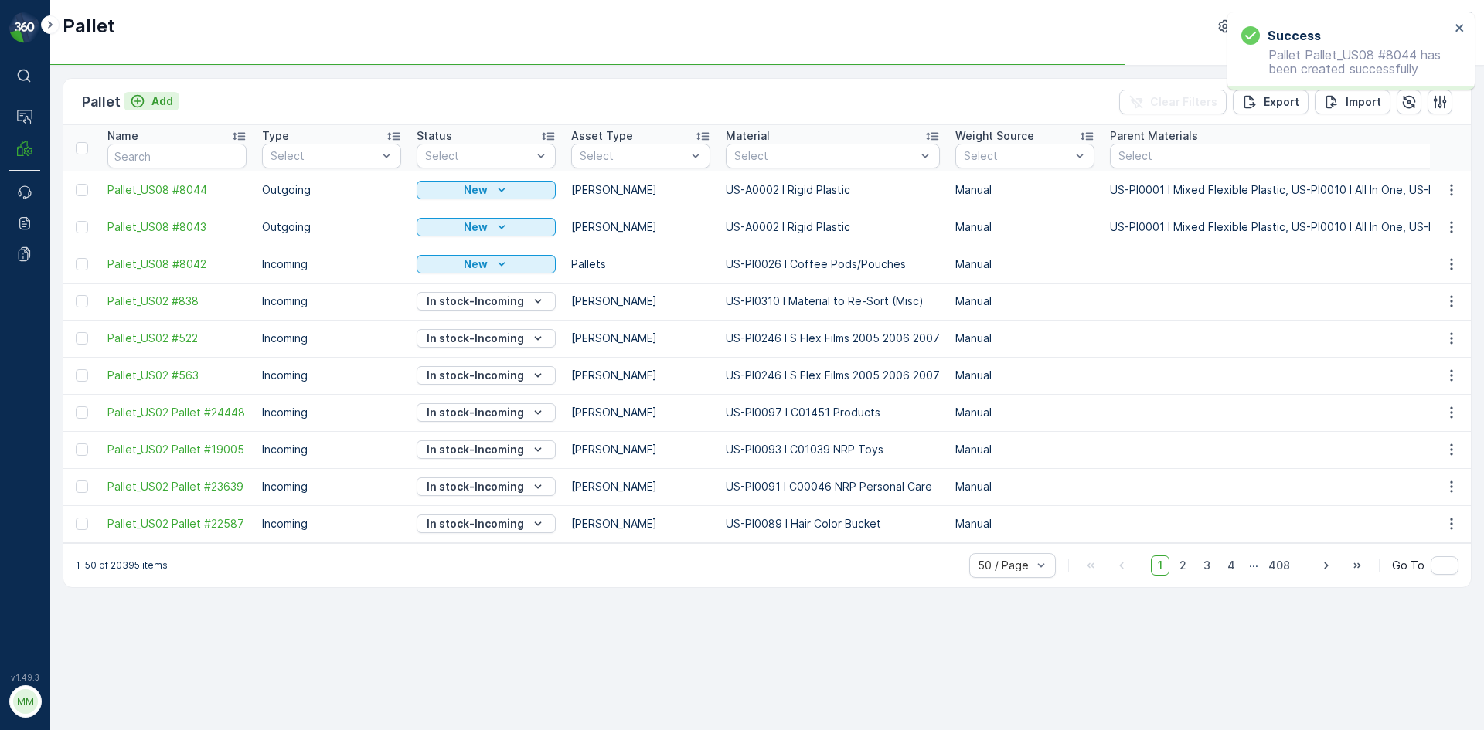
click at [160, 103] on p "Add" at bounding box center [162, 101] width 22 height 15
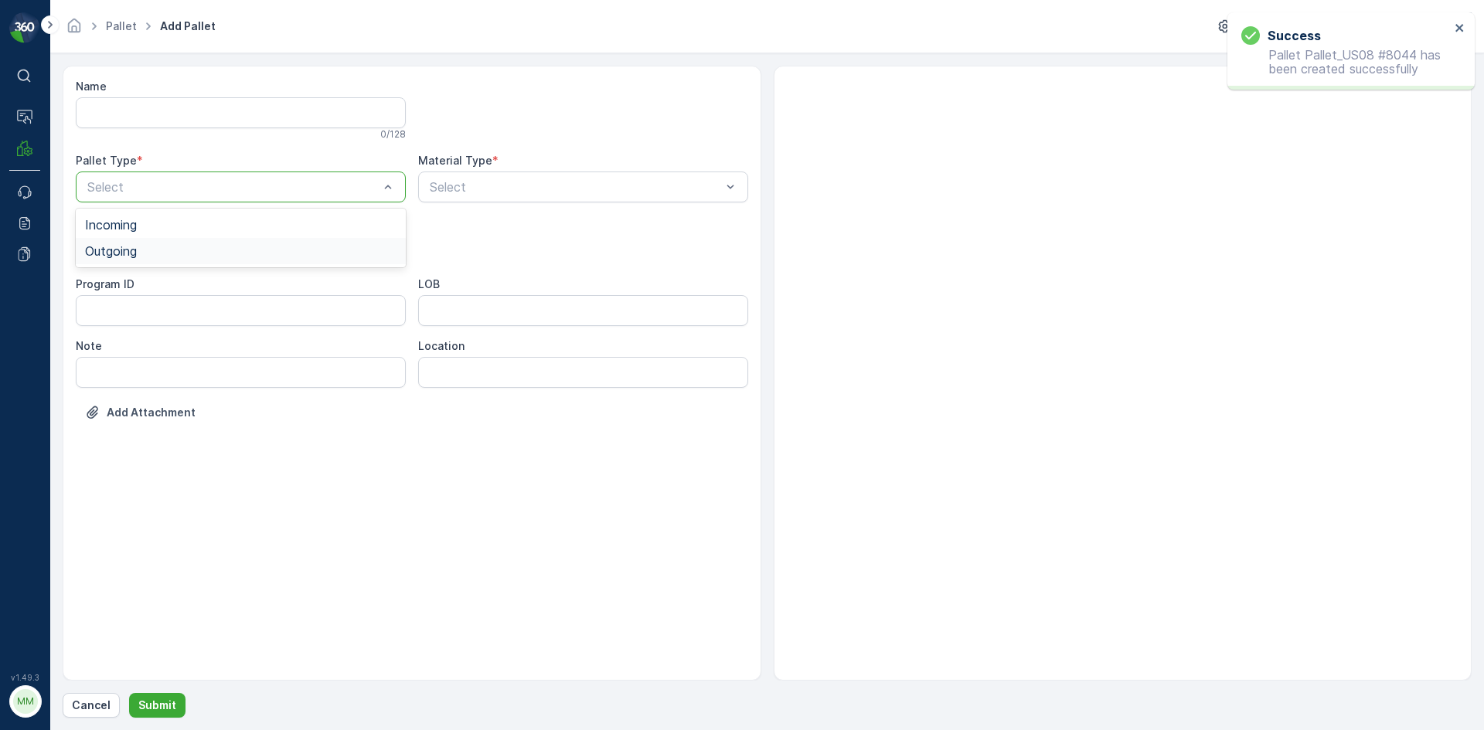
click at [137, 250] on span "Outgoing" at bounding box center [111, 251] width 52 height 14
click at [147, 285] on div "Gaylord" at bounding box center [240, 287] width 311 height 14
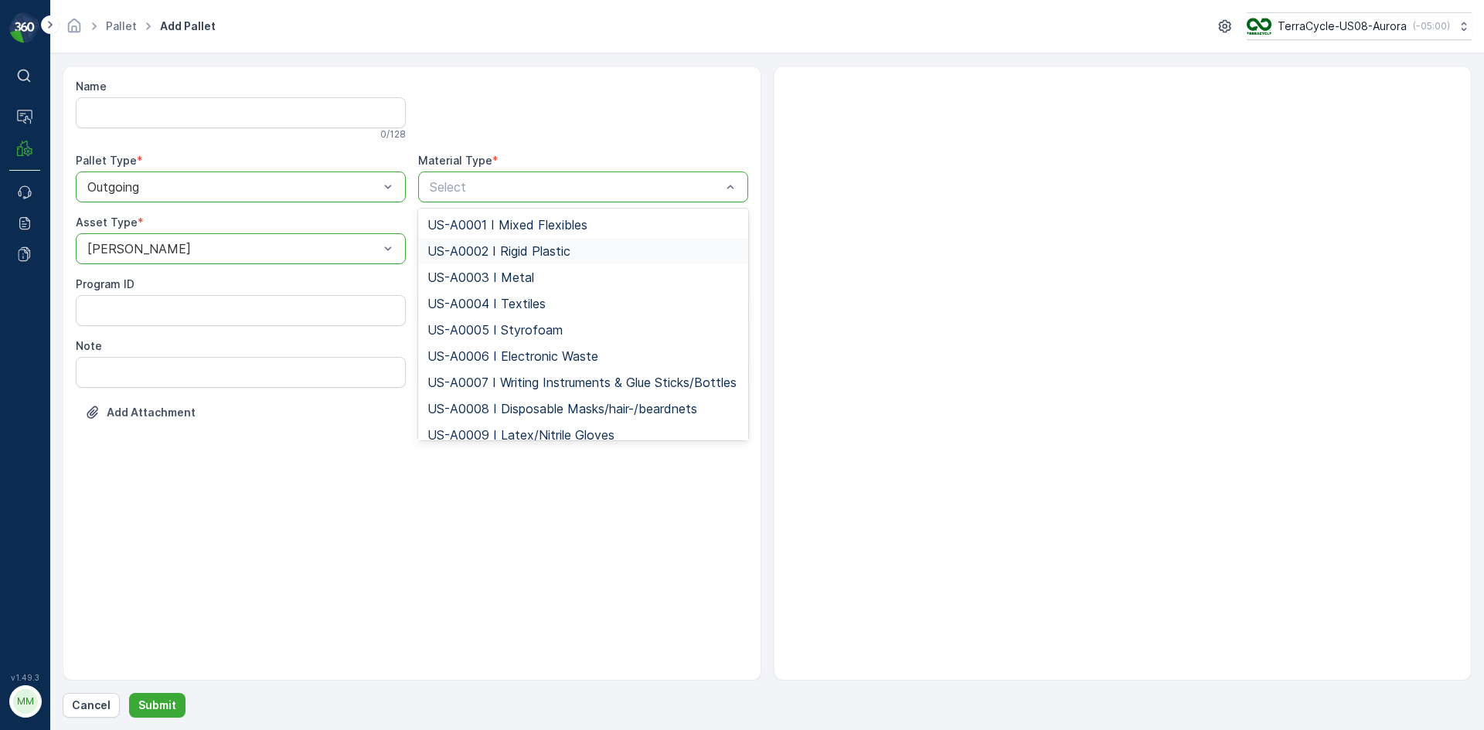
click at [469, 254] on span "US-A0002 I Rigid Plastic" at bounding box center [498, 251] width 143 height 14
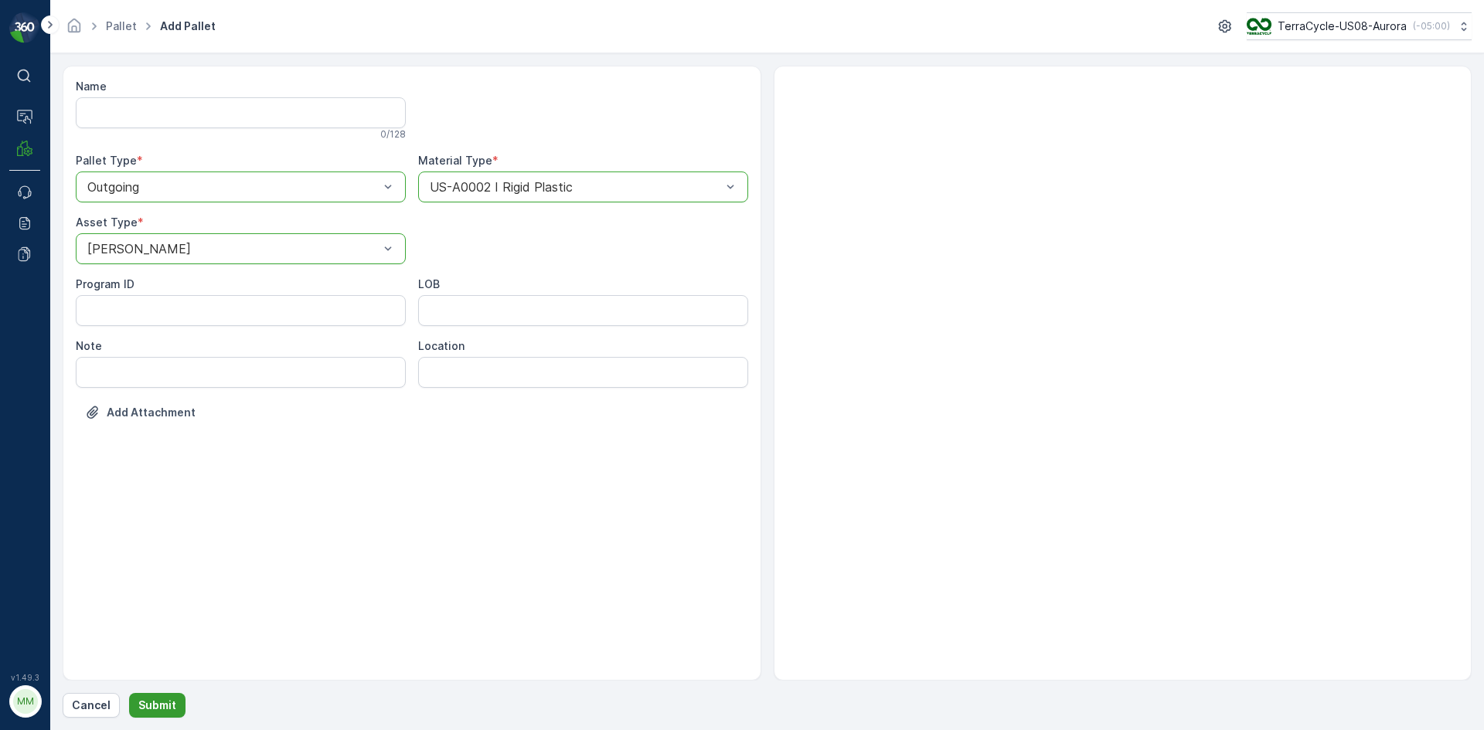
click at [155, 700] on p "Submit" at bounding box center [157, 705] width 38 height 15
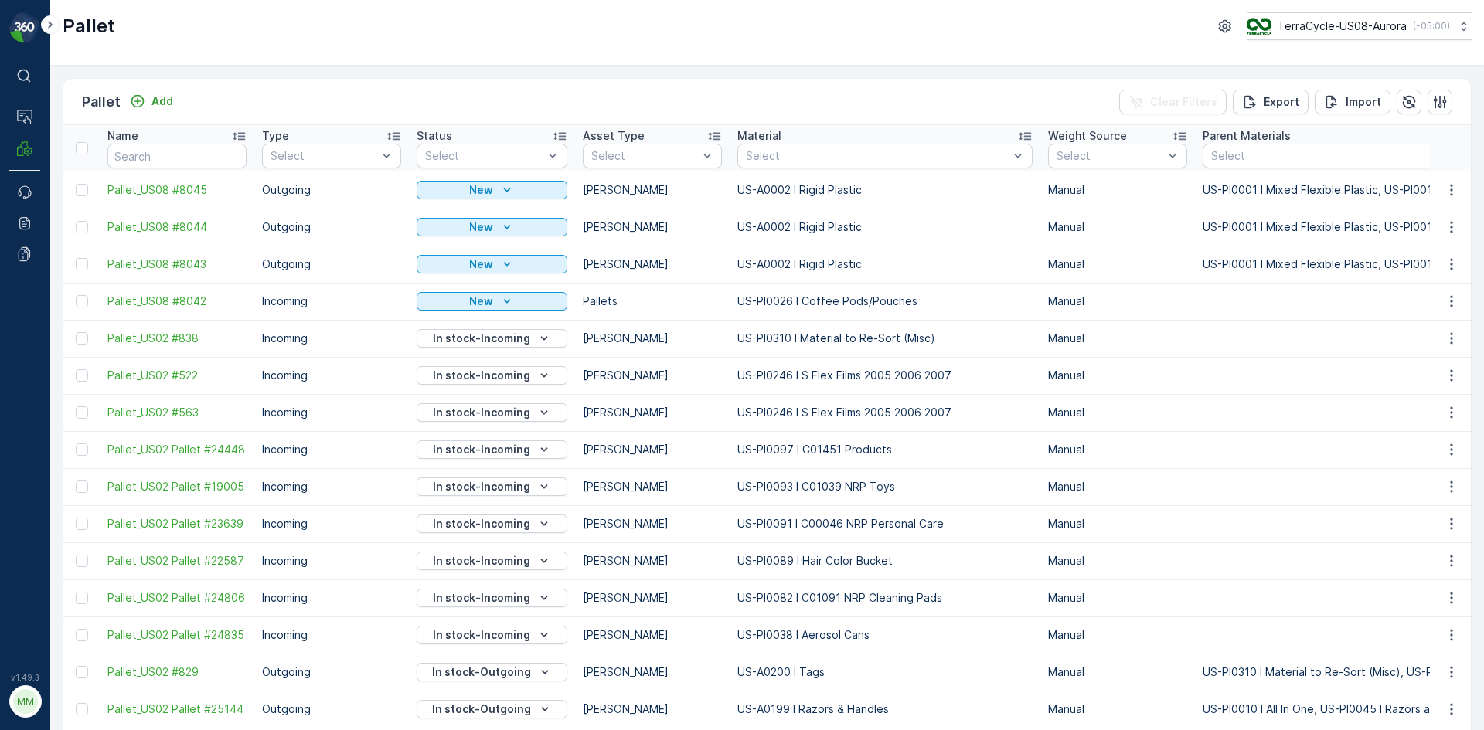
drag, startPoint x: 85, startPoint y: 262, endPoint x: 89, endPoint y: 214, distance: 48.1
click at [85, 262] on div at bounding box center [82, 264] width 12 height 12
click at [76, 258] on input "checkbox" at bounding box center [76, 258] width 0 height 0
click at [80, 231] on div at bounding box center [82, 227] width 12 height 12
click at [76, 221] on input "checkbox" at bounding box center [76, 221] width 0 height 0
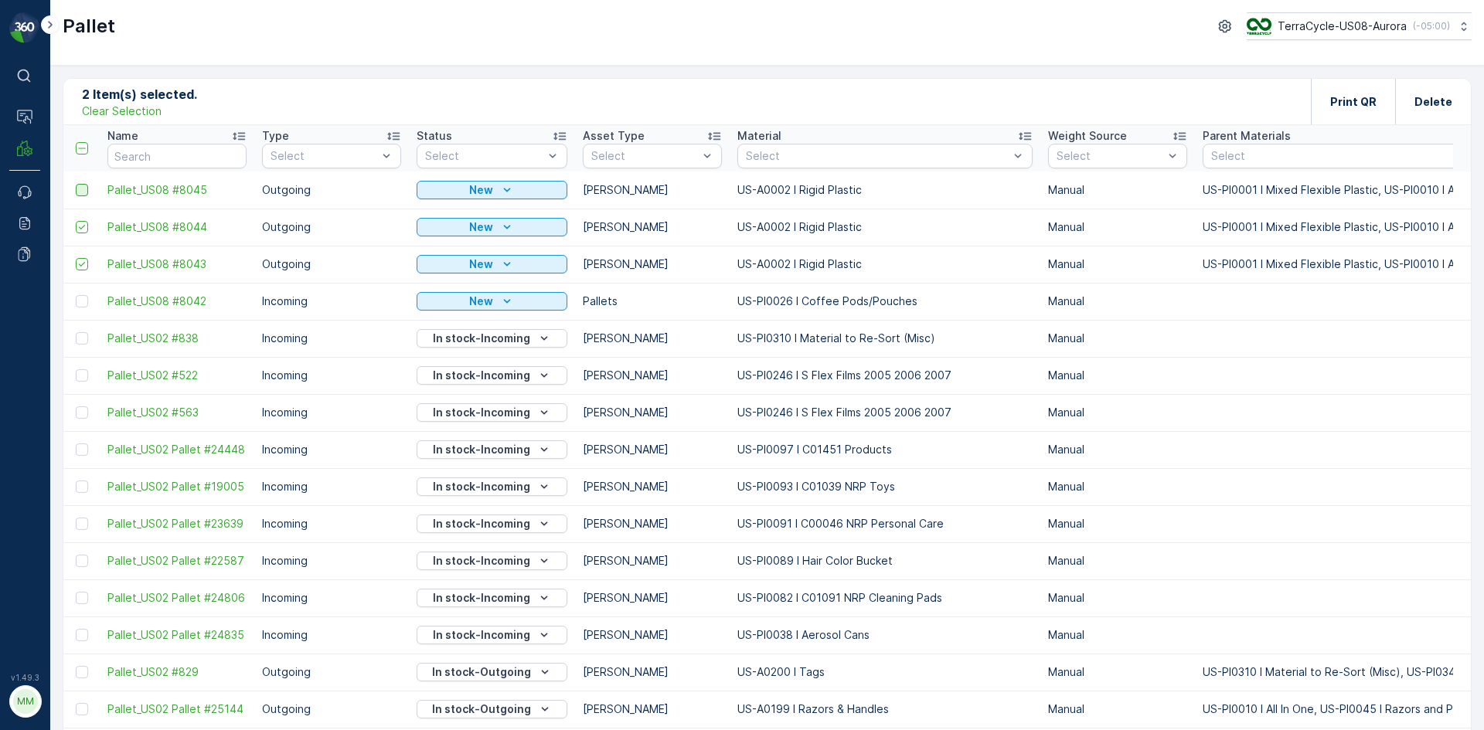
click at [81, 189] on div at bounding box center [82, 190] width 12 height 12
click at [76, 184] on input "checkbox" at bounding box center [76, 184] width 0 height 0
click at [1375, 83] on div "Print QR" at bounding box center [1353, 102] width 46 height 46
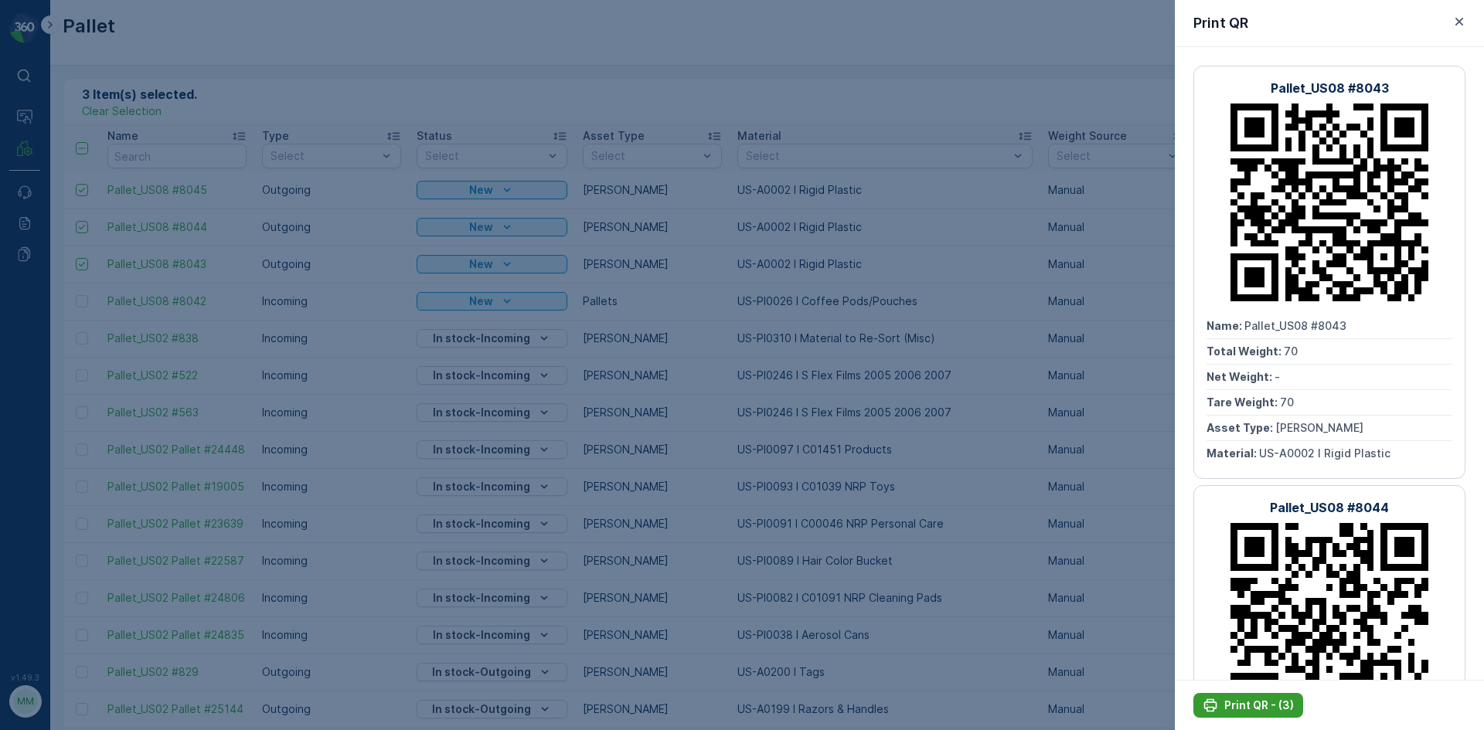
click at [1255, 696] on button "Print QR - (3)" at bounding box center [1248, 705] width 110 height 25
click at [1236, 712] on p "Print QR - (3)" at bounding box center [1259, 705] width 70 height 15
click at [1244, 702] on p "Print QR - (3)" at bounding box center [1259, 705] width 70 height 15
click at [933, 480] on div at bounding box center [742, 365] width 1484 height 730
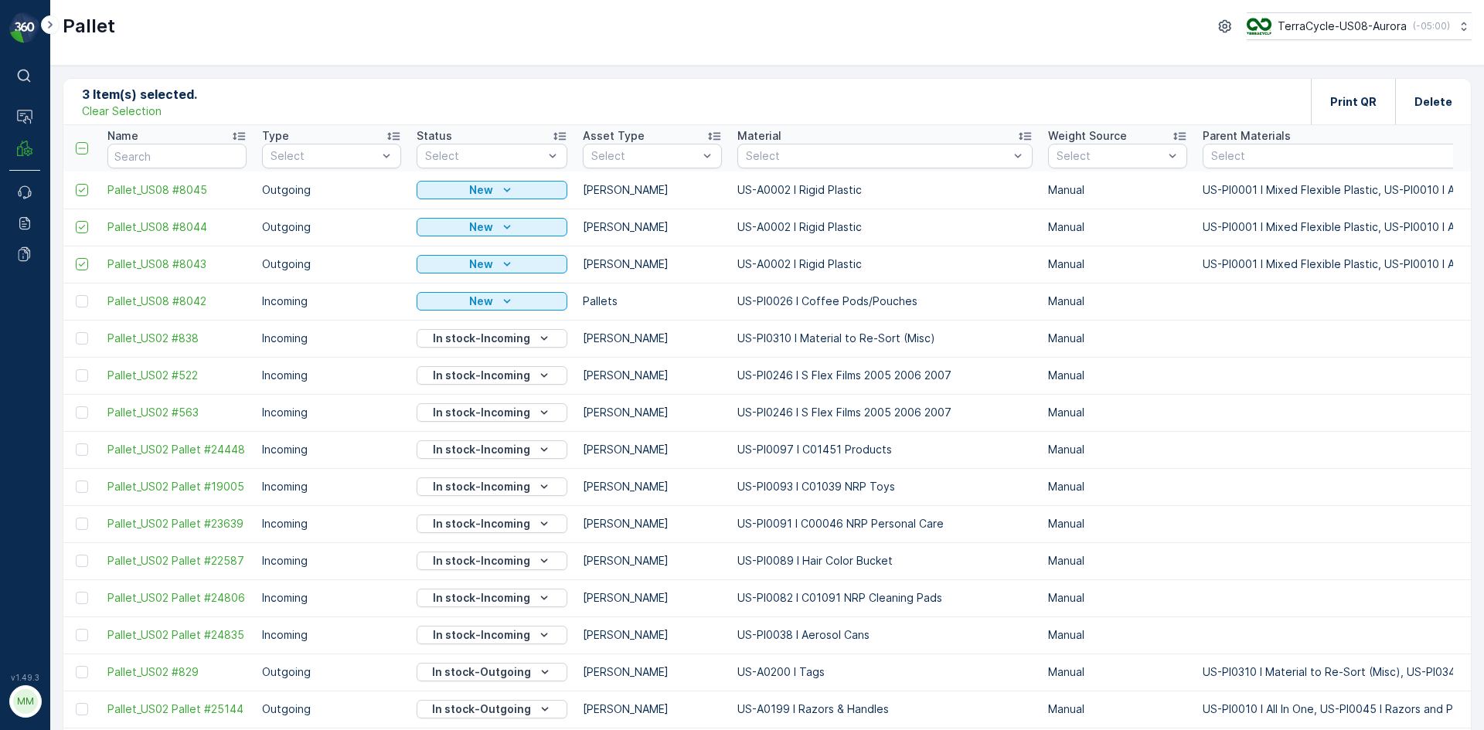
drag, startPoint x: 137, startPoint y: 112, endPoint x: 197, endPoint y: 130, distance: 62.8
click at [137, 112] on p "Clear Selection" at bounding box center [122, 111] width 80 height 15
click at [158, 105] on p "Add" at bounding box center [162, 101] width 22 height 15
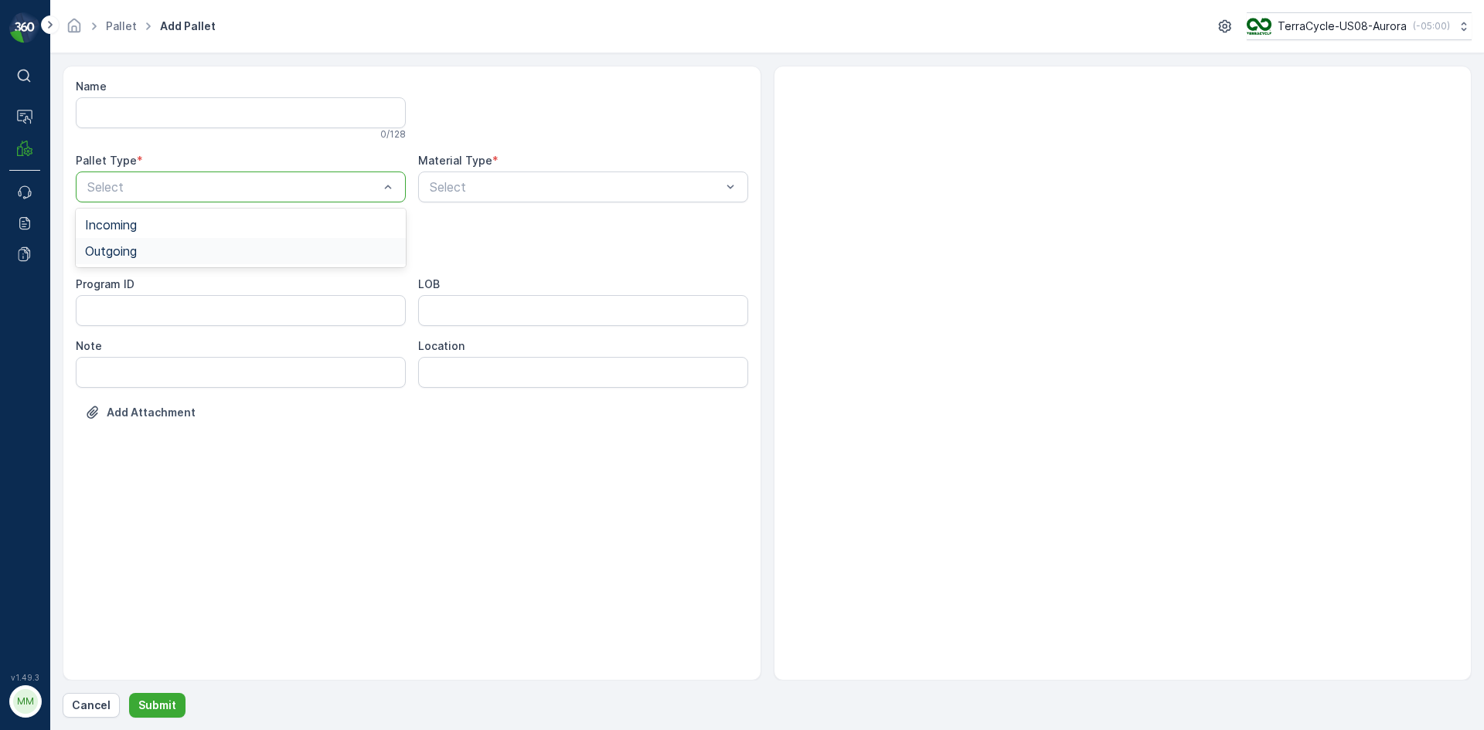
click at [243, 247] on div "Outgoing" at bounding box center [240, 251] width 311 height 14
click at [210, 306] on div "Bales" at bounding box center [240, 313] width 311 height 14
click at [670, 164] on div "Material Type *" at bounding box center [583, 160] width 330 height 15
type input "0001"
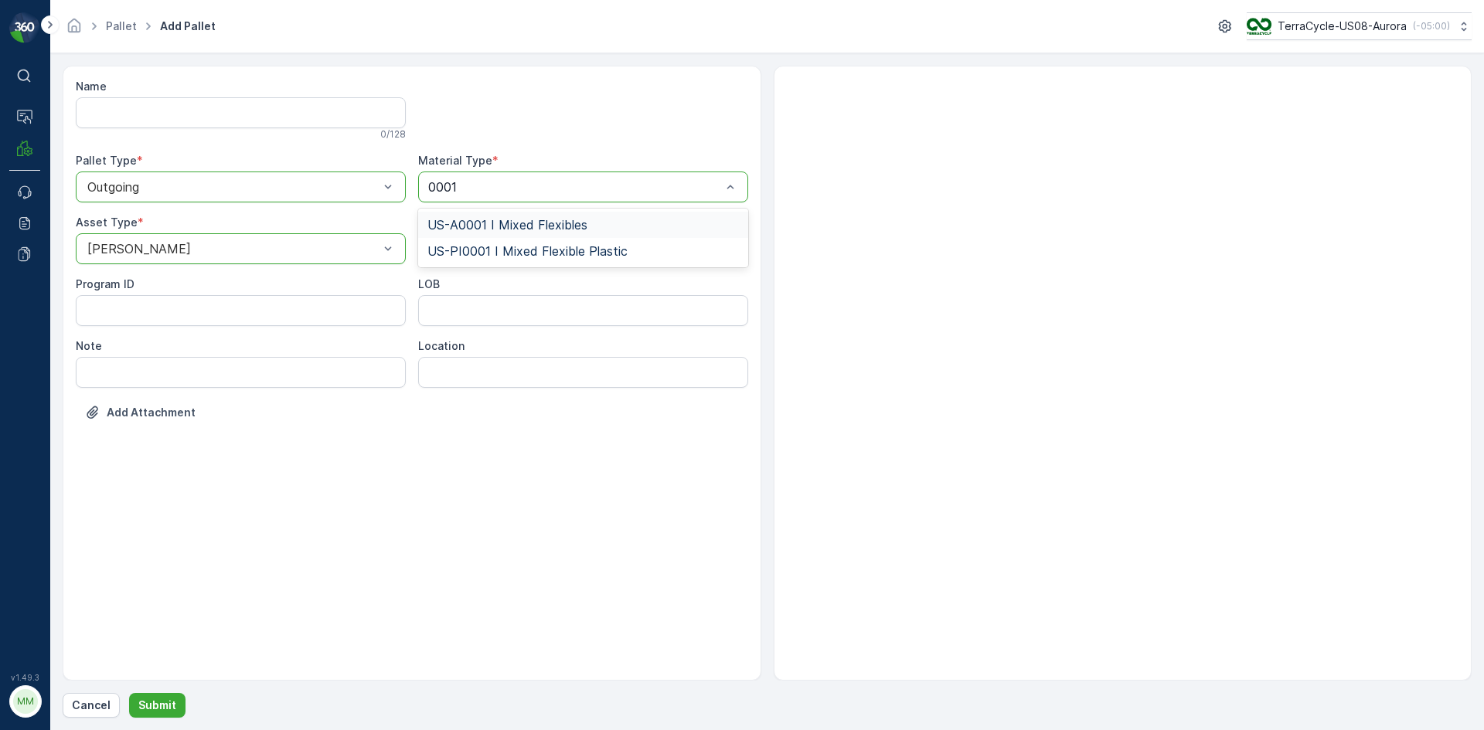
click at [589, 219] on div "US-A0001 I Mixed Flexibles" at bounding box center [582, 225] width 311 height 14
click at [161, 699] on p "Submit" at bounding box center [157, 705] width 38 height 15
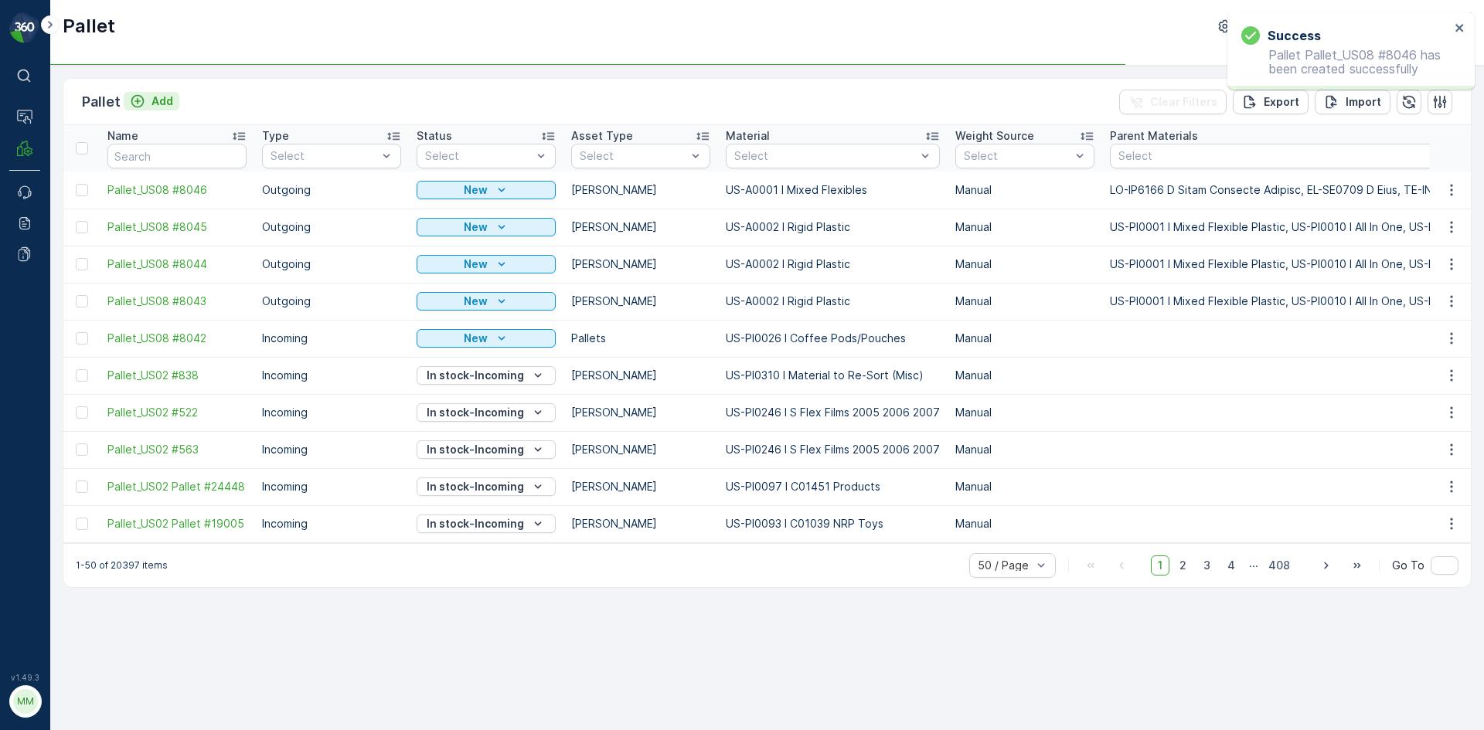
click at [139, 97] on icon "Add" at bounding box center [137, 101] width 15 height 15
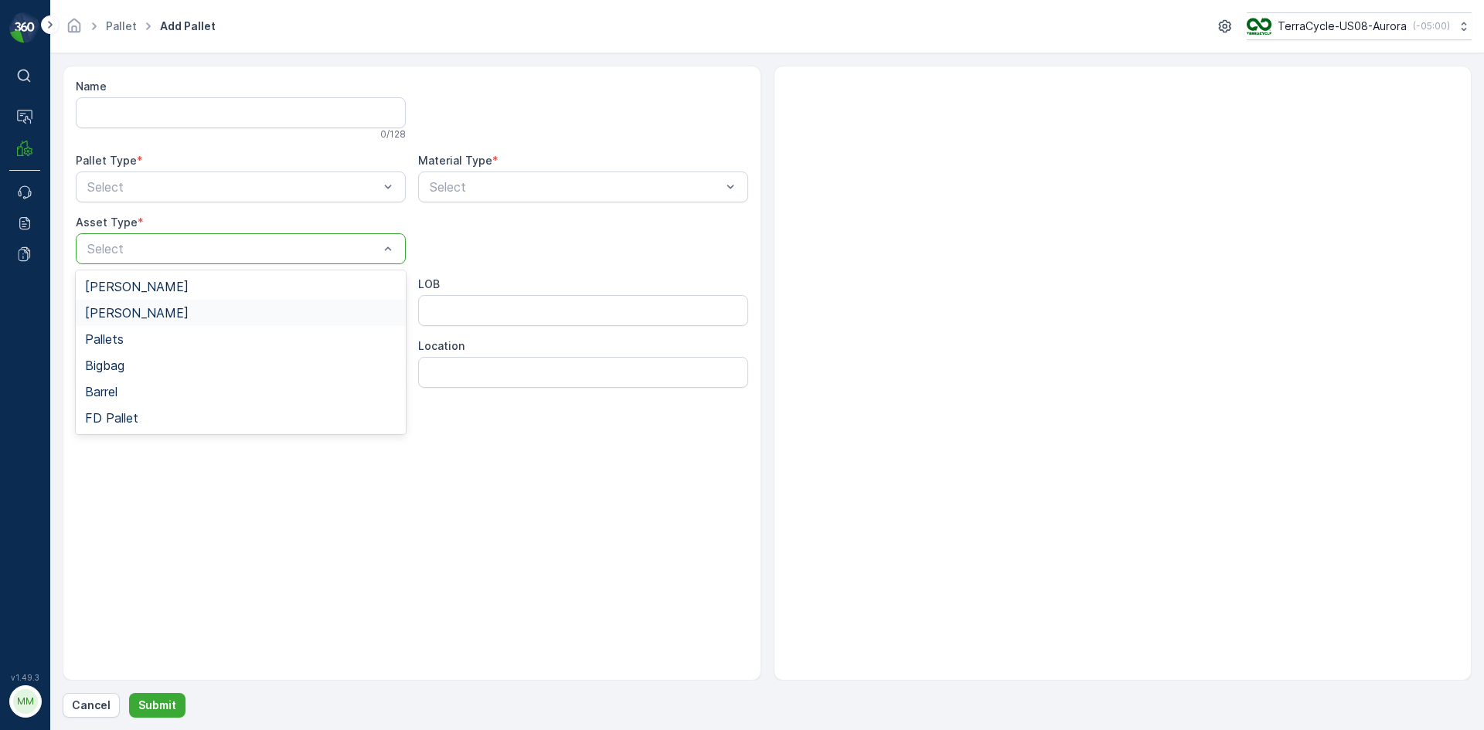
click at [197, 303] on div "Bales" at bounding box center [241, 313] width 330 height 26
click at [203, 250] on div "Outgoing" at bounding box center [240, 251] width 311 height 14
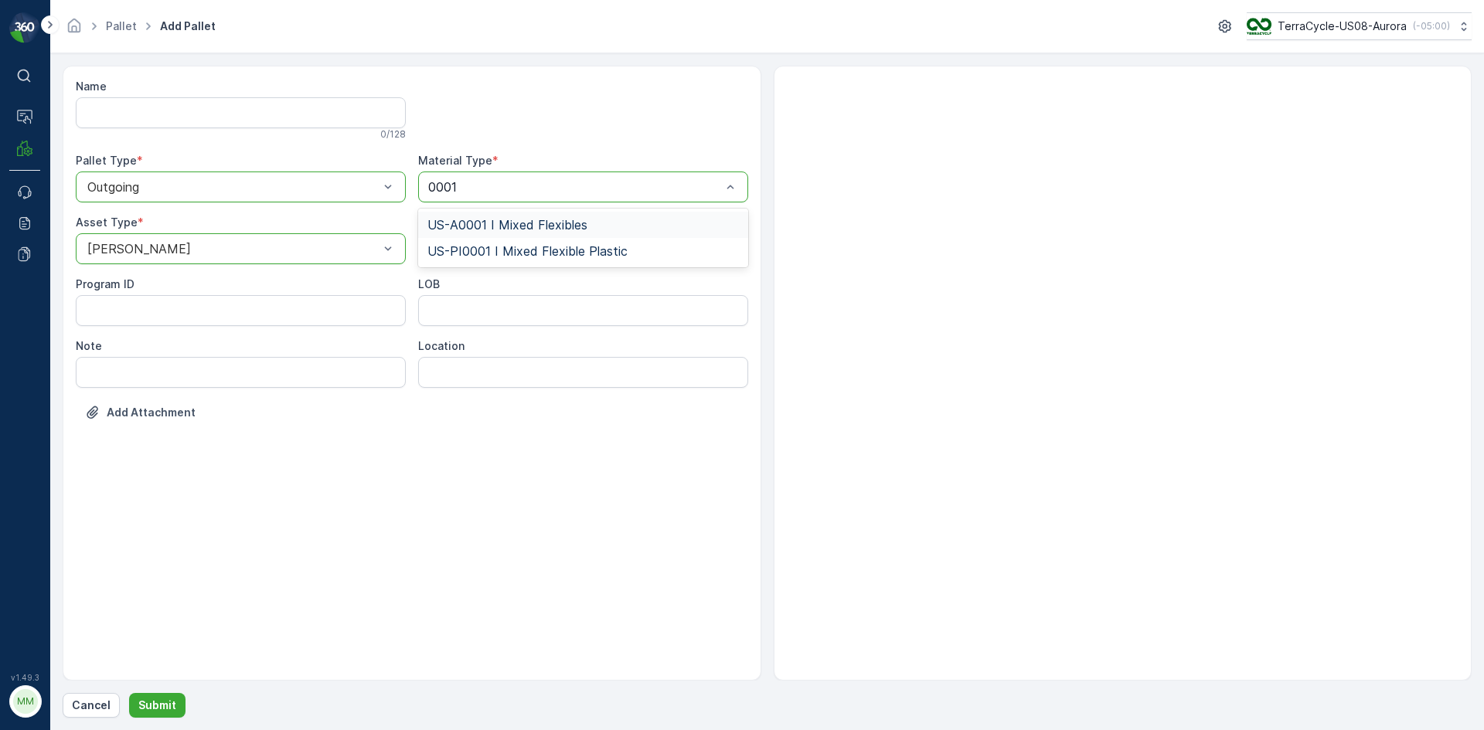
click at [548, 222] on span "US-A0001 I Mixed Flexibles" at bounding box center [507, 225] width 160 height 14
click at [162, 712] on p "Submit" at bounding box center [157, 705] width 38 height 15
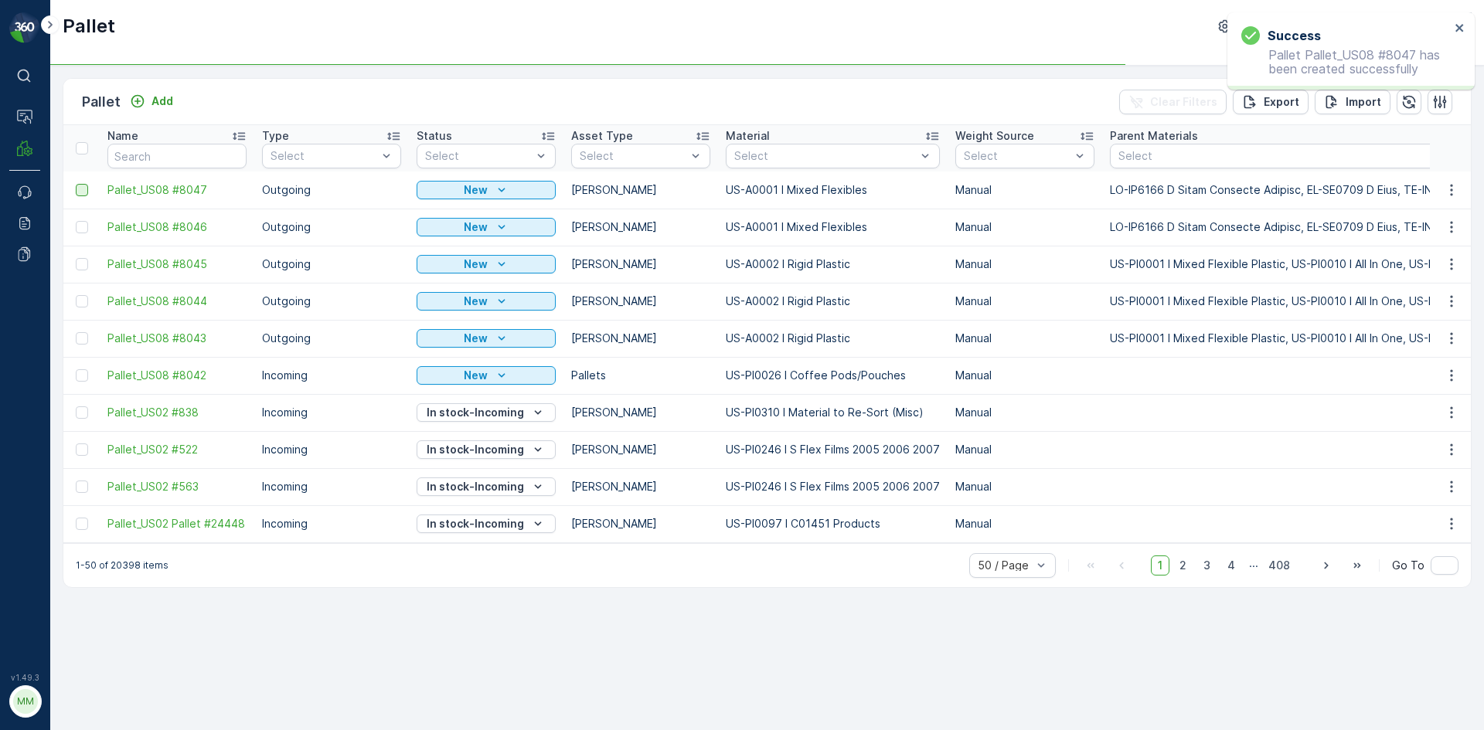
click at [78, 192] on div at bounding box center [82, 190] width 12 height 12
click at [76, 184] on input "checkbox" at bounding box center [76, 184] width 0 height 0
click at [80, 226] on div at bounding box center [82, 227] width 12 height 12
click at [76, 221] on input "checkbox" at bounding box center [76, 221] width 0 height 0
click at [1365, 97] on p "Print QR" at bounding box center [1353, 101] width 46 height 15
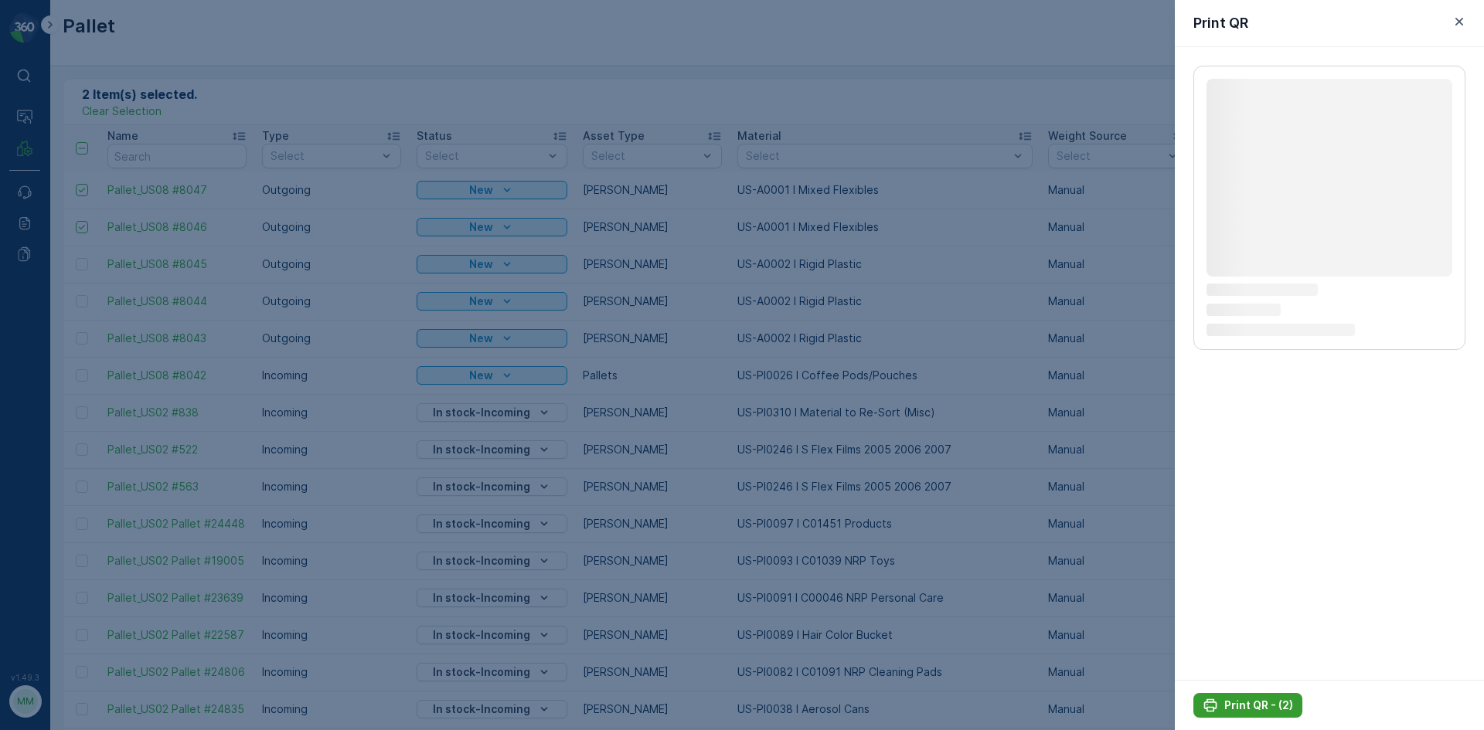
click at [1273, 695] on button "Print QR - (2)" at bounding box center [1247, 705] width 109 height 25
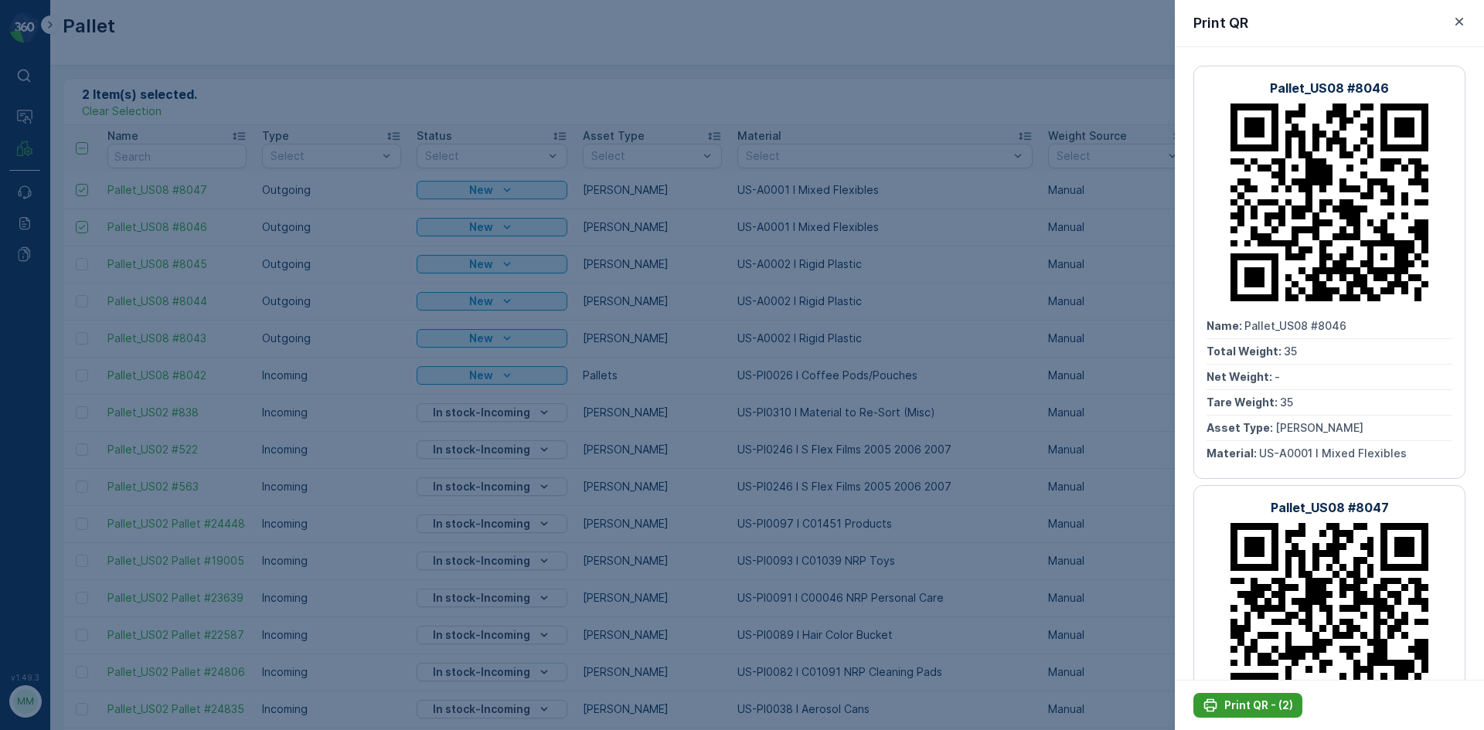
click at [1225, 703] on p "Print QR - (2)" at bounding box center [1258, 705] width 69 height 15
click at [1464, 29] on button "button" at bounding box center [1459, 21] width 19 height 19
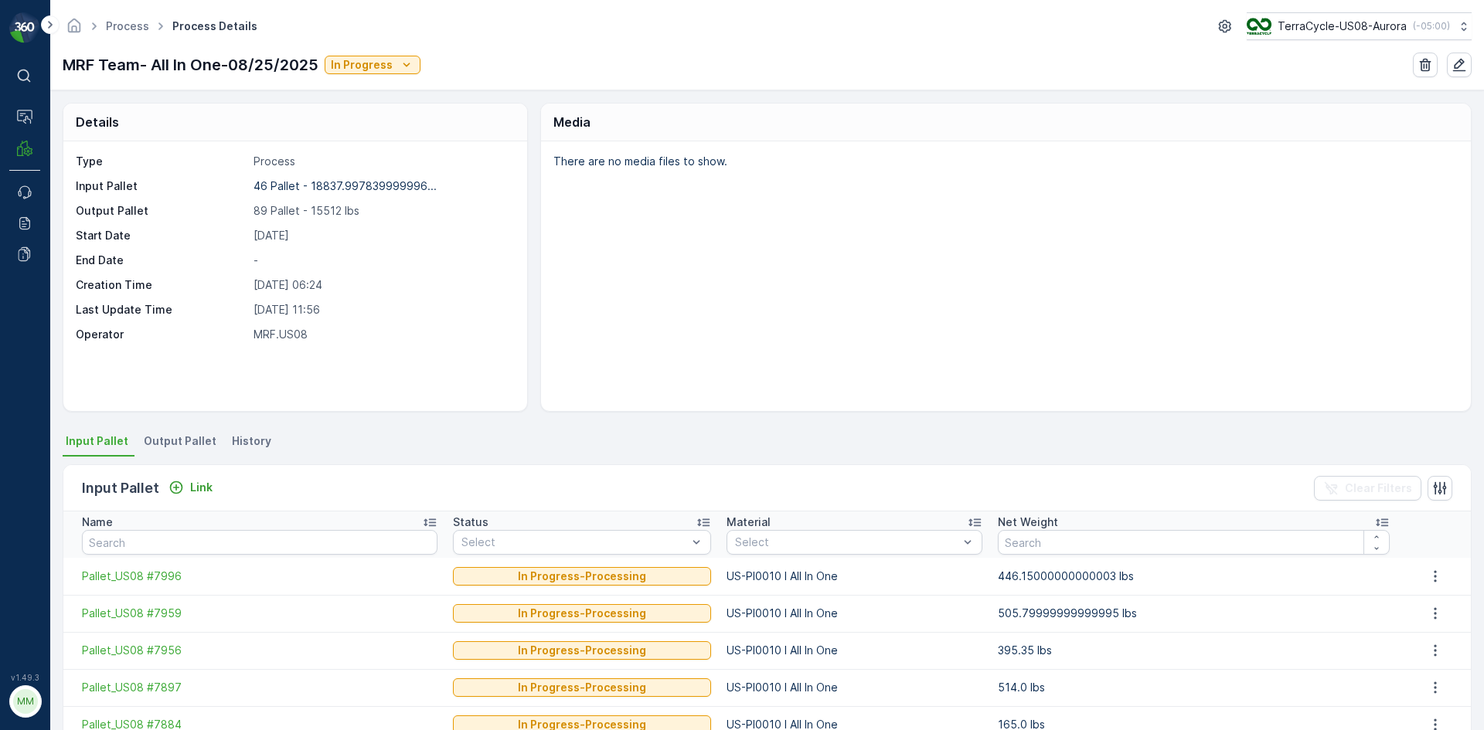
click at [199, 437] on span "Output Pallet" at bounding box center [180, 441] width 73 height 15
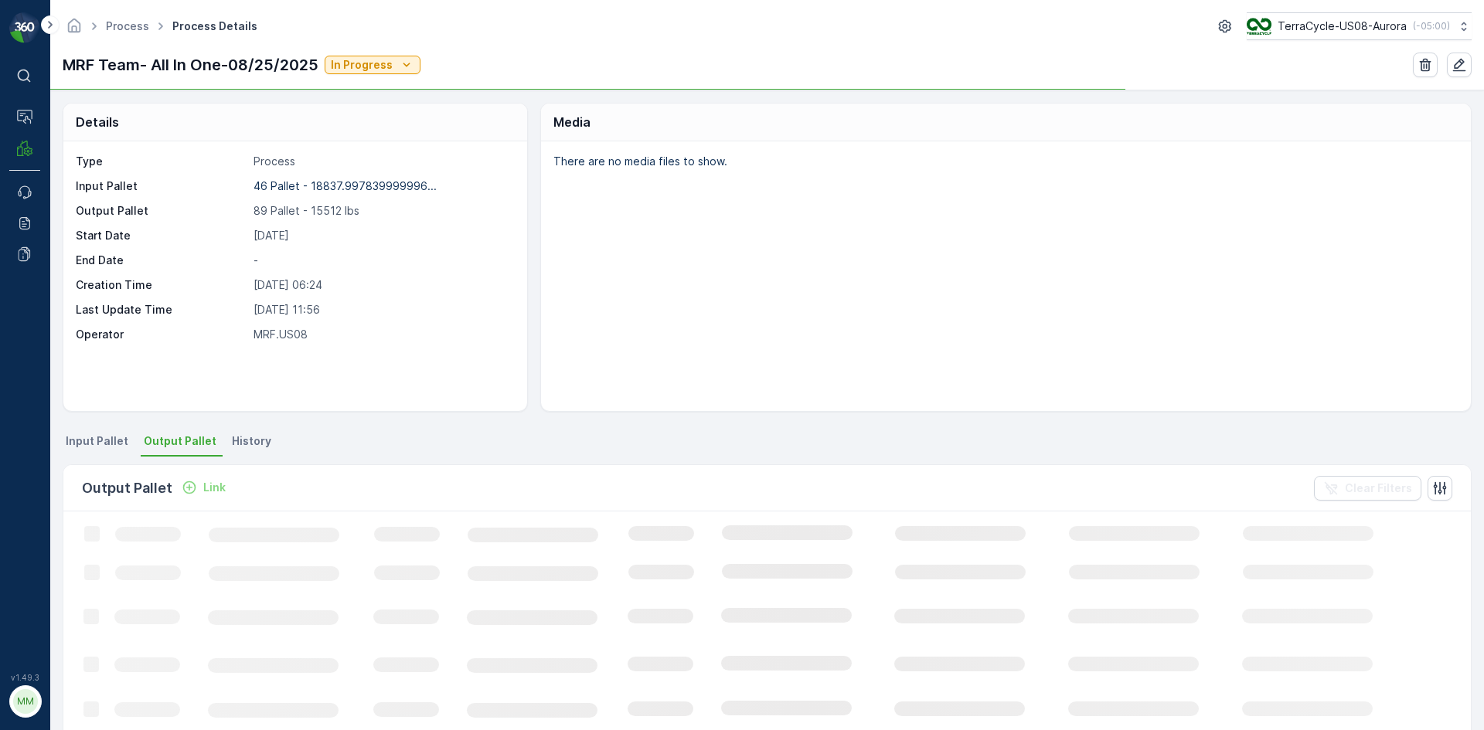
click at [214, 488] on p "Link" at bounding box center [214, 487] width 22 height 15
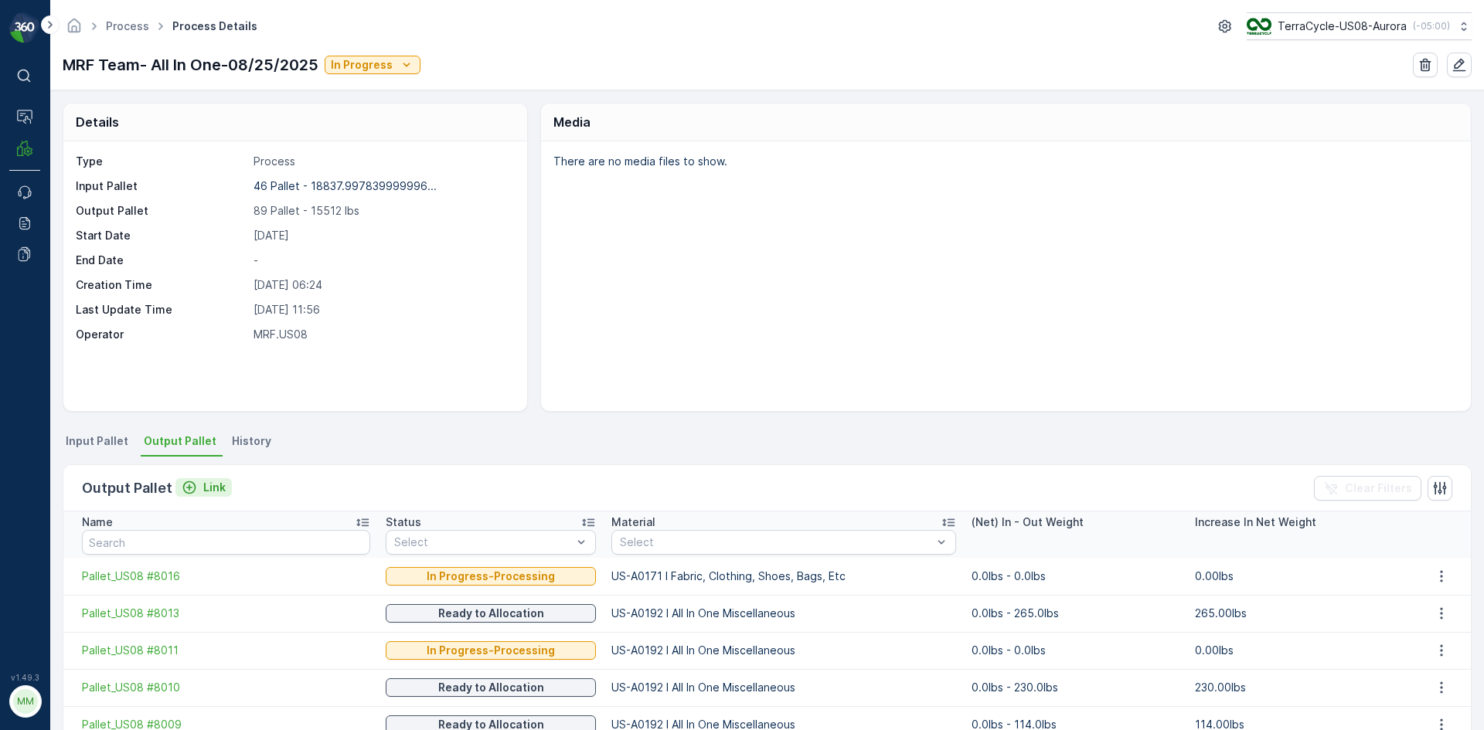
click at [214, 487] on p "Link" at bounding box center [214, 487] width 22 height 15
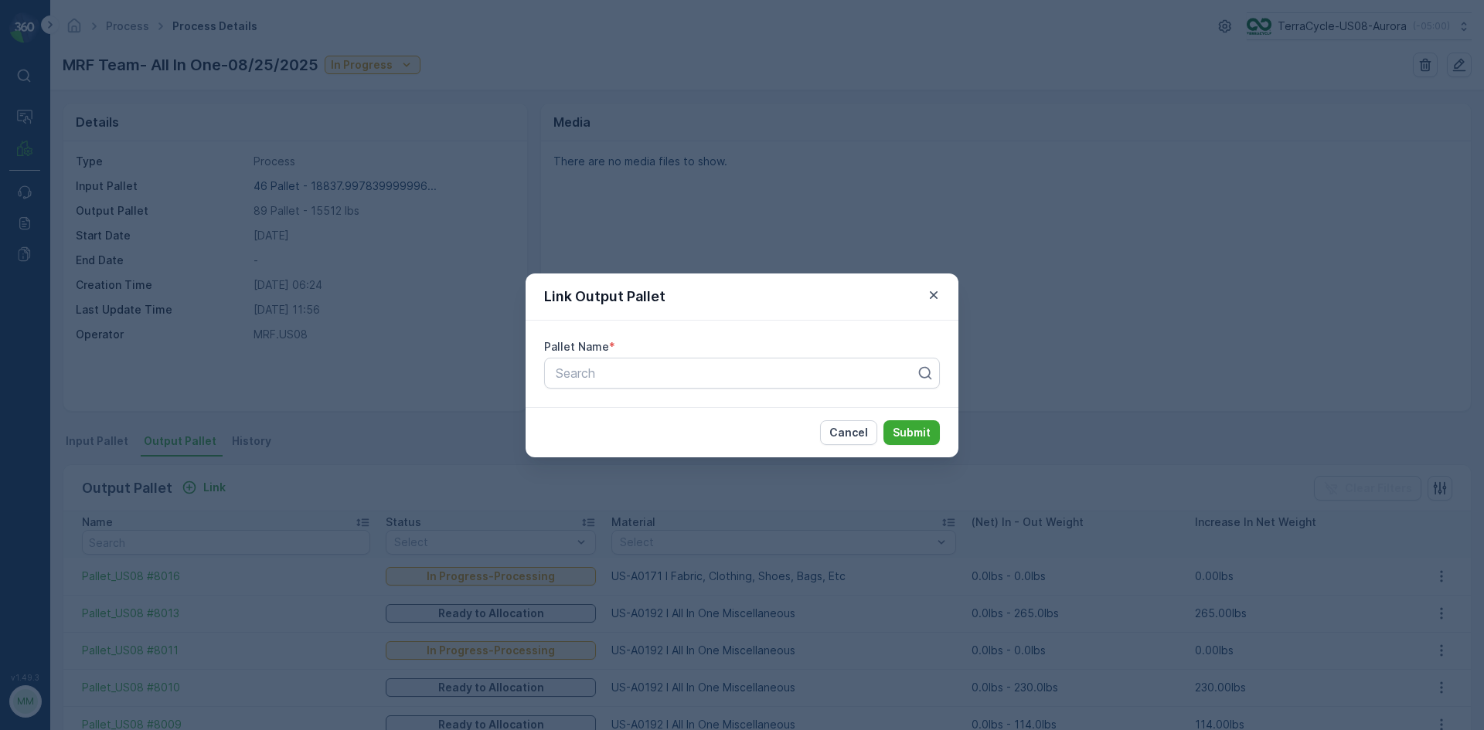
click at [648, 343] on div "Pallet Name *" at bounding box center [742, 346] width 396 height 15
click at [644, 362] on div "Search" at bounding box center [742, 373] width 396 height 31
type input "8029"
click at [621, 437] on span "Pallet_US08 #8029" at bounding box center [608, 437] width 111 height 14
click at [906, 437] on p "Submit" at bounding box center [912, 432] width 38 height 15
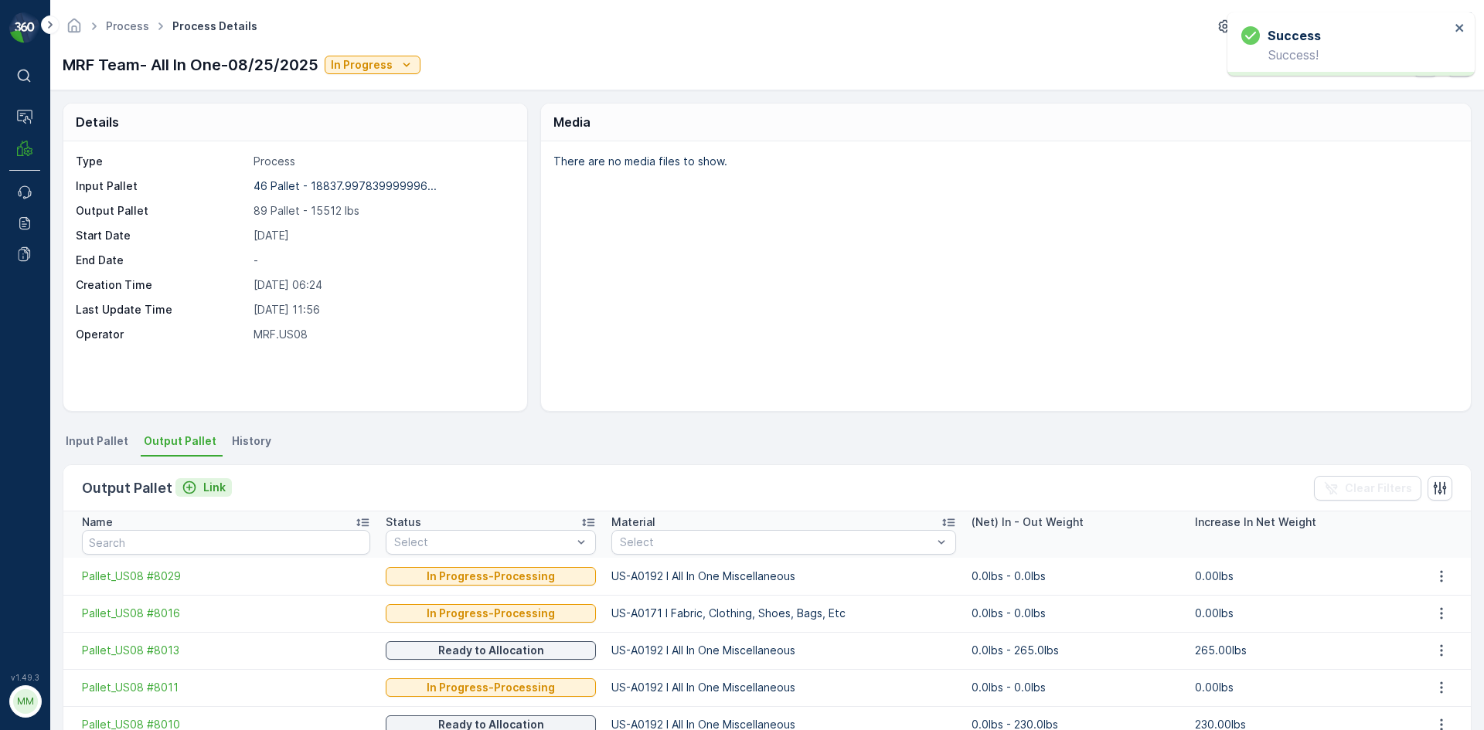
click at [212, 490] on p "Link" at bounding box center [214, 487] width 22 height 15
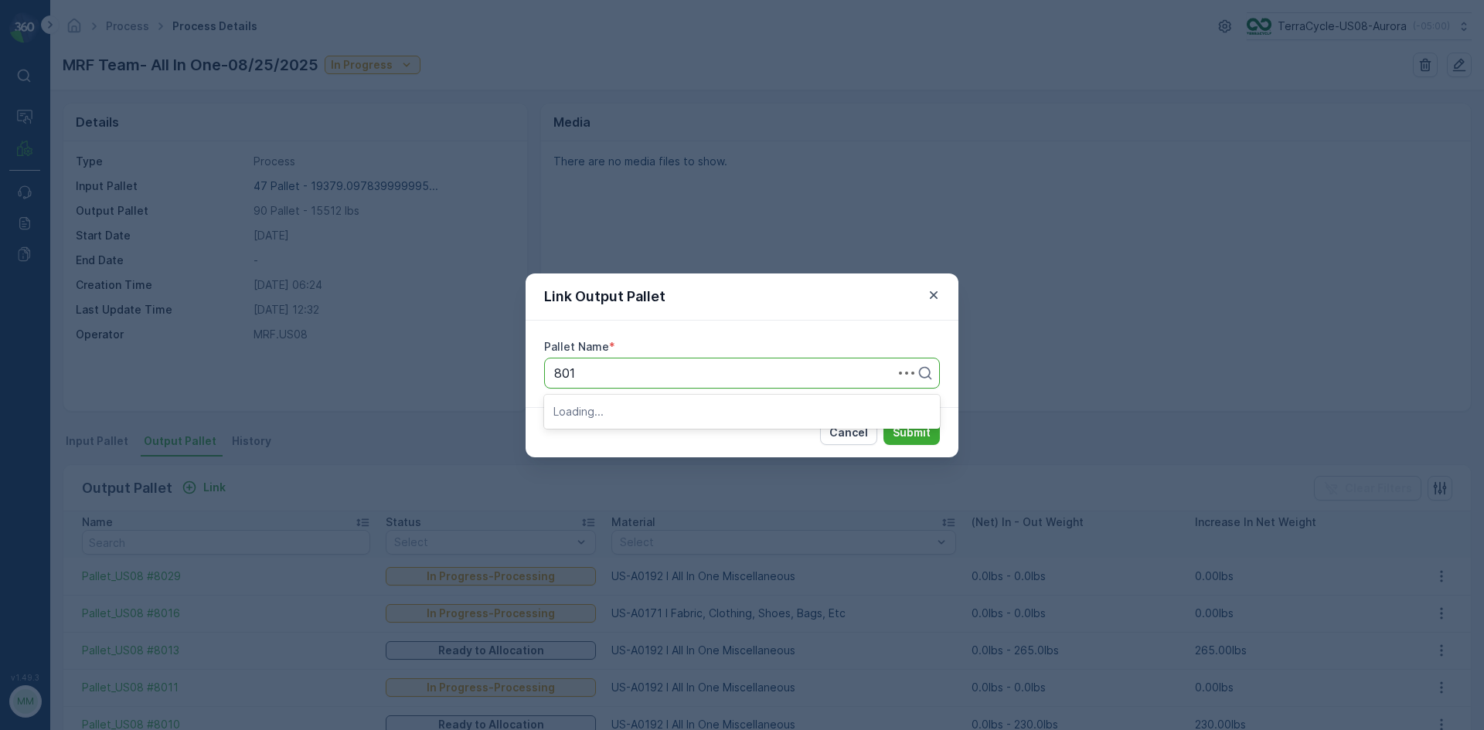
type input "8012"
click at [706, 411] on div "Pallet_US08 #8012" at bounding box center [741, 411] width 377 height 14
click at [903, 430] on p "Submit" at bounding box center [912, 432] width 38 height 15
